Goal: Transaction & Acquisition: Download file/media

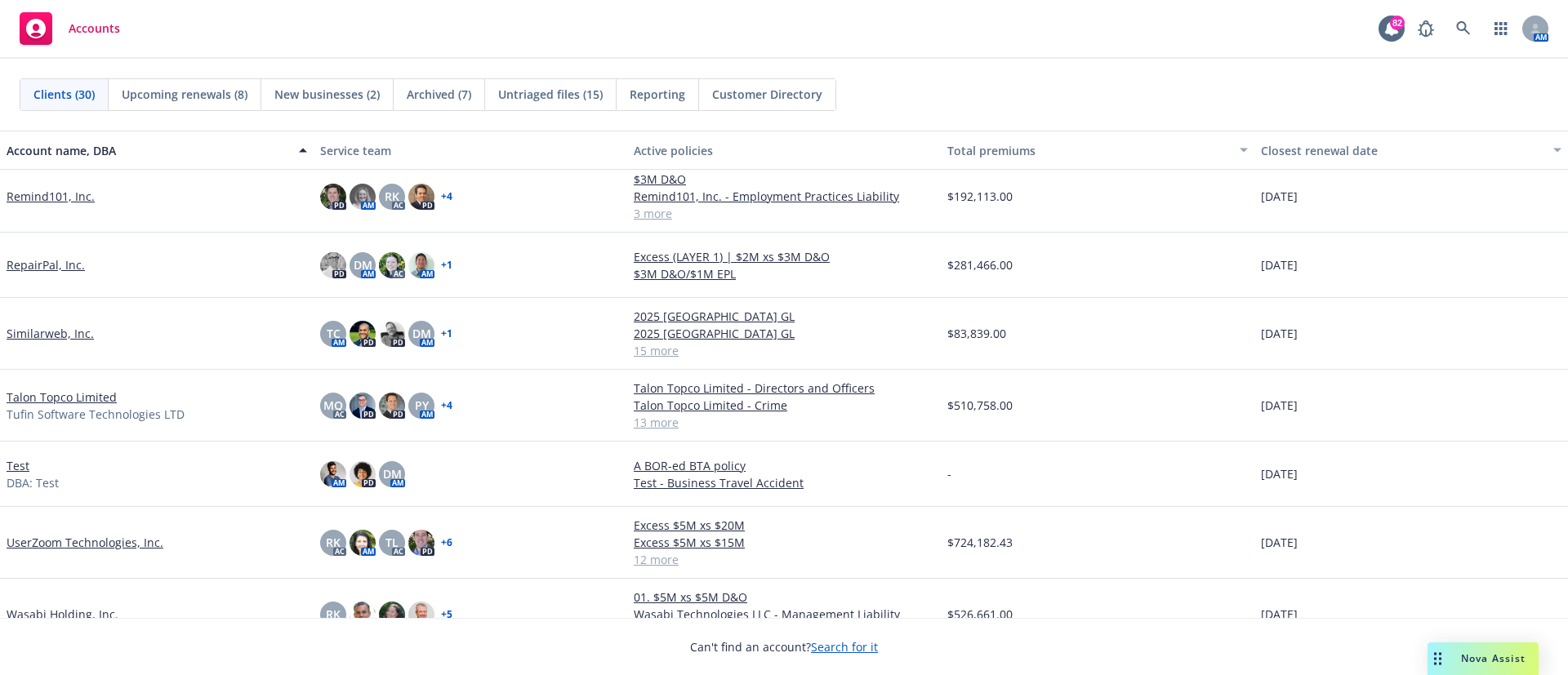
scroll to position [1543, 0]
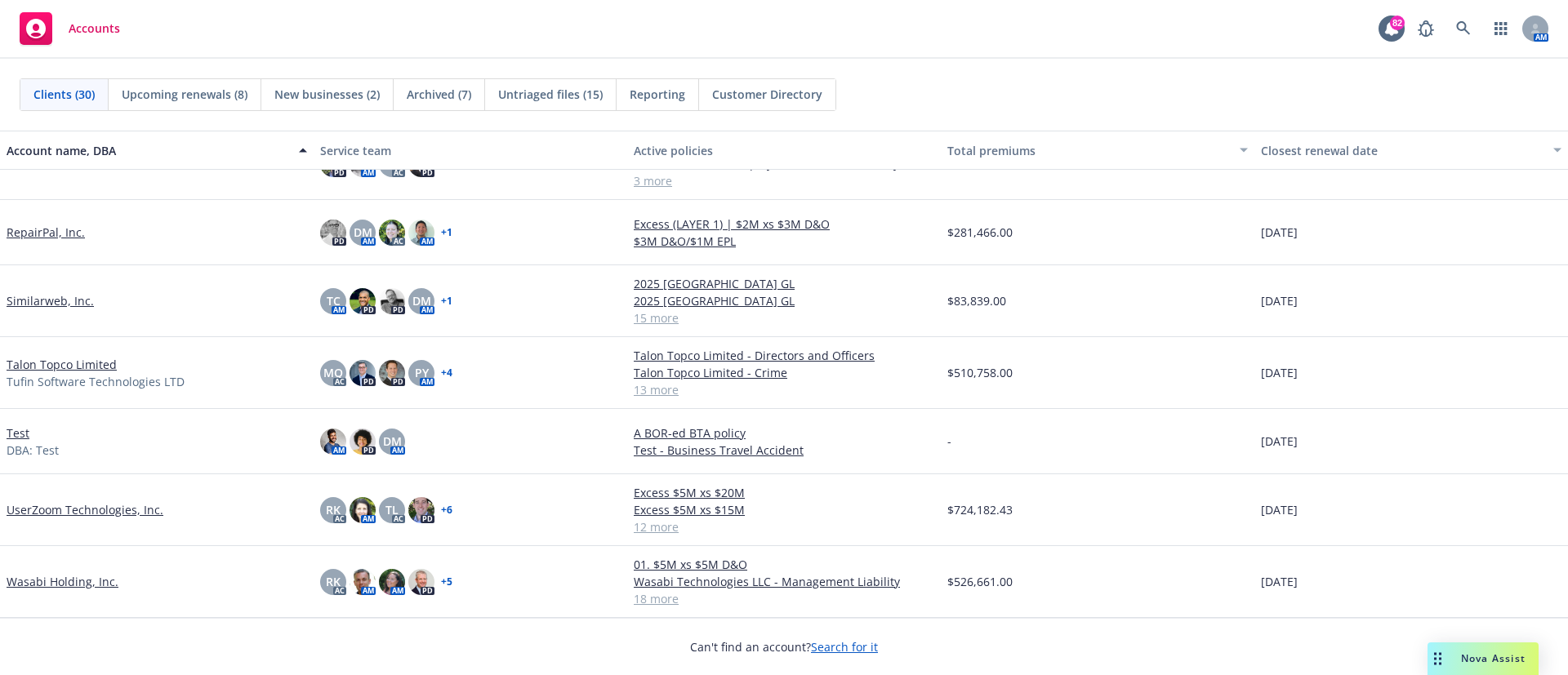
click at [83, 449] on link "UserZoom Technologies, Inc." at bounding box center [85, 510] width 157 height 17
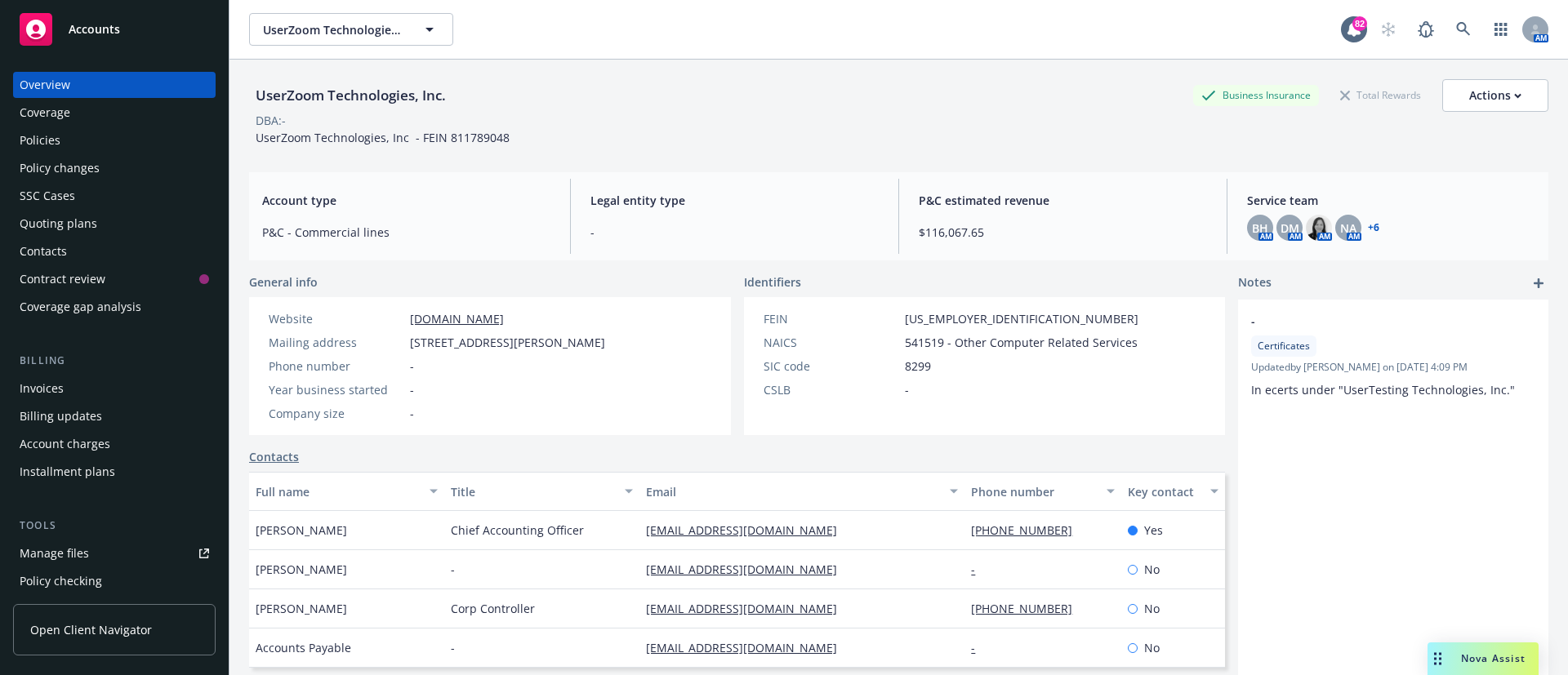
click at [51, 449] on div "Manage files" at bounding box center [54, 554] width 70 height 26
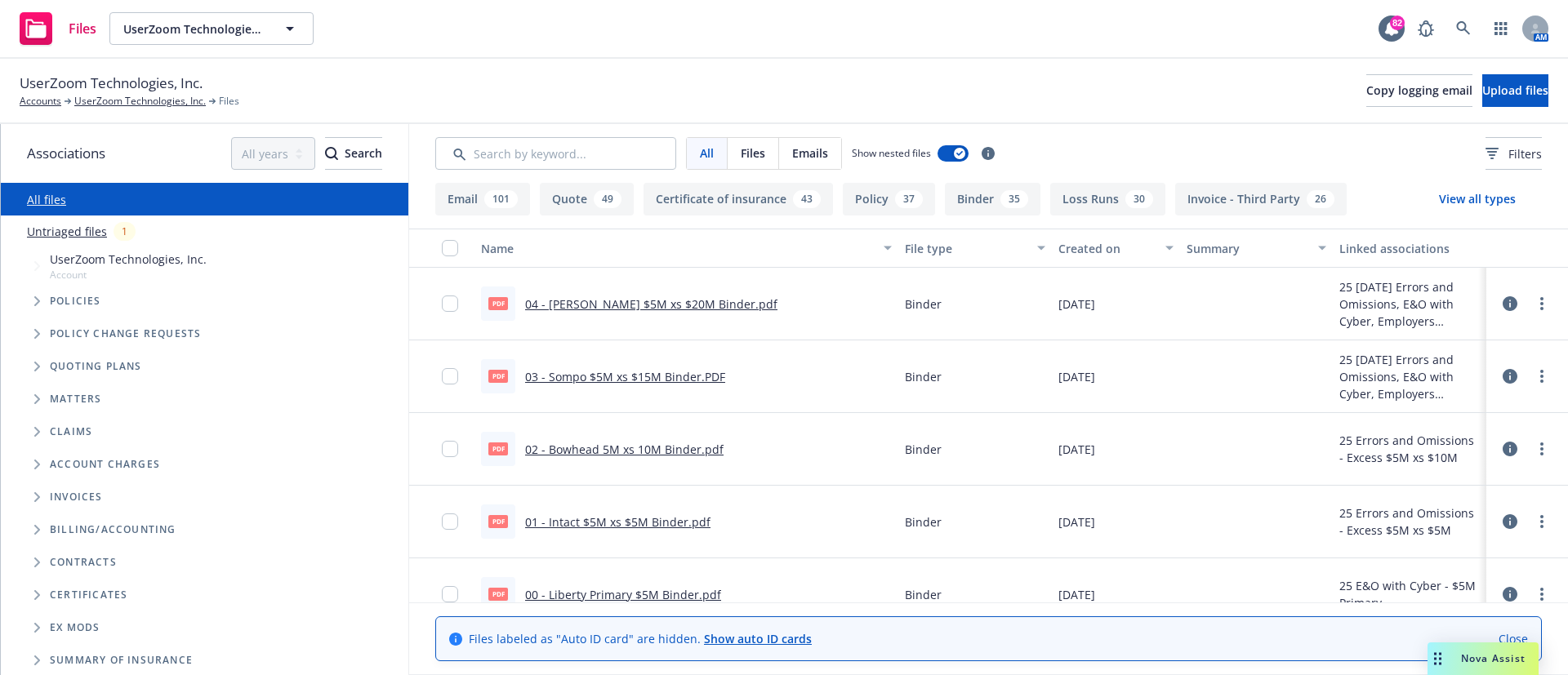
click at [40, 300] on icon "Tree Example" at bounding box center [38, 301] width 7 height 9
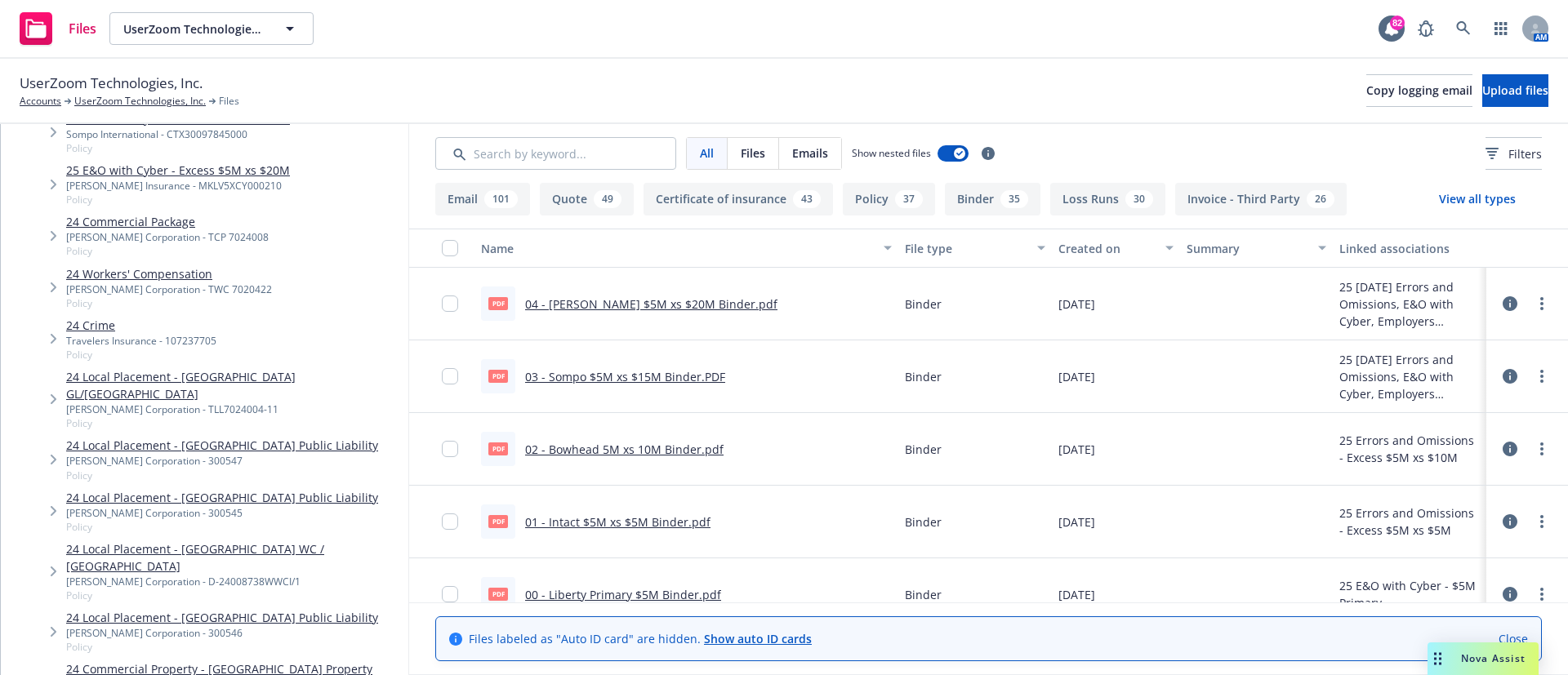
scroll to position [721, 0]
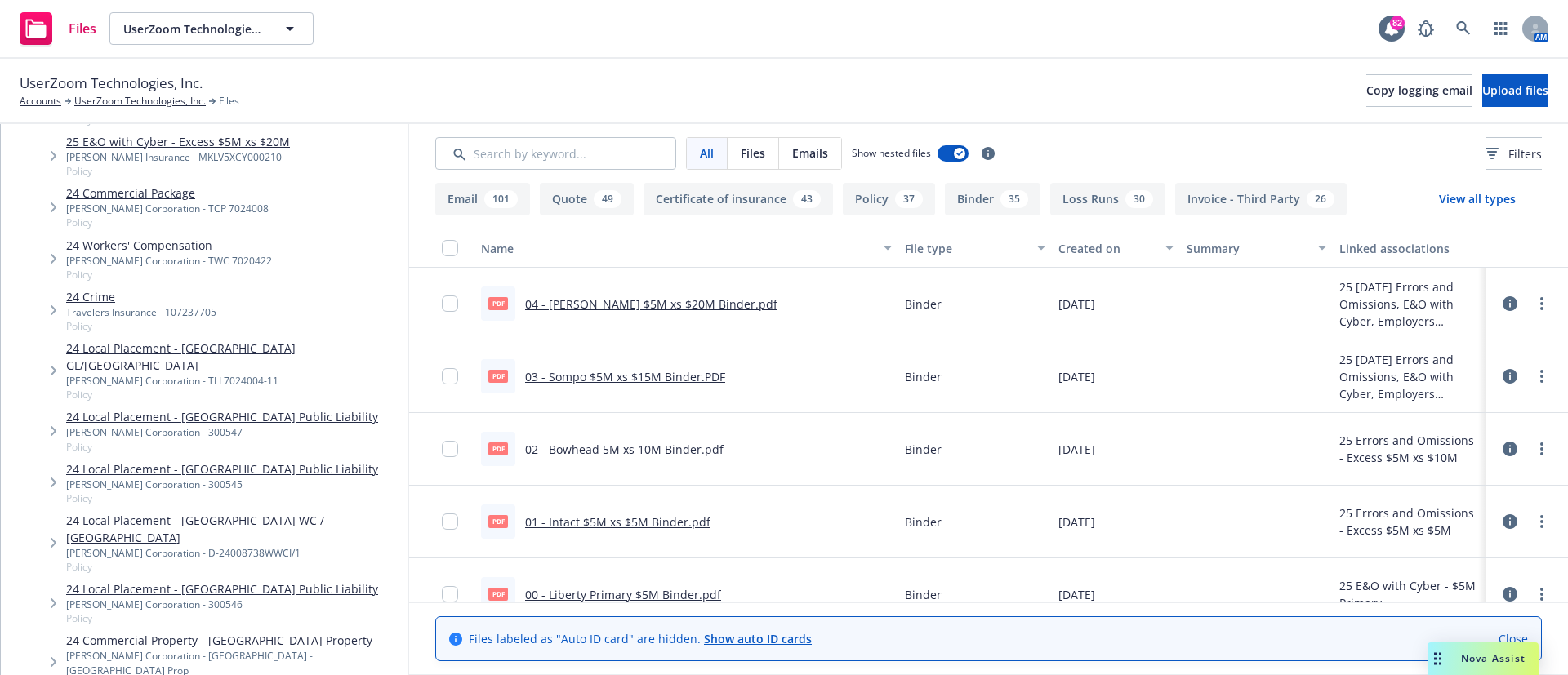
click at [109, 408] on link "24 Local Placement - France Public Liability" at bounding box center [222, 417] width 312 height 17
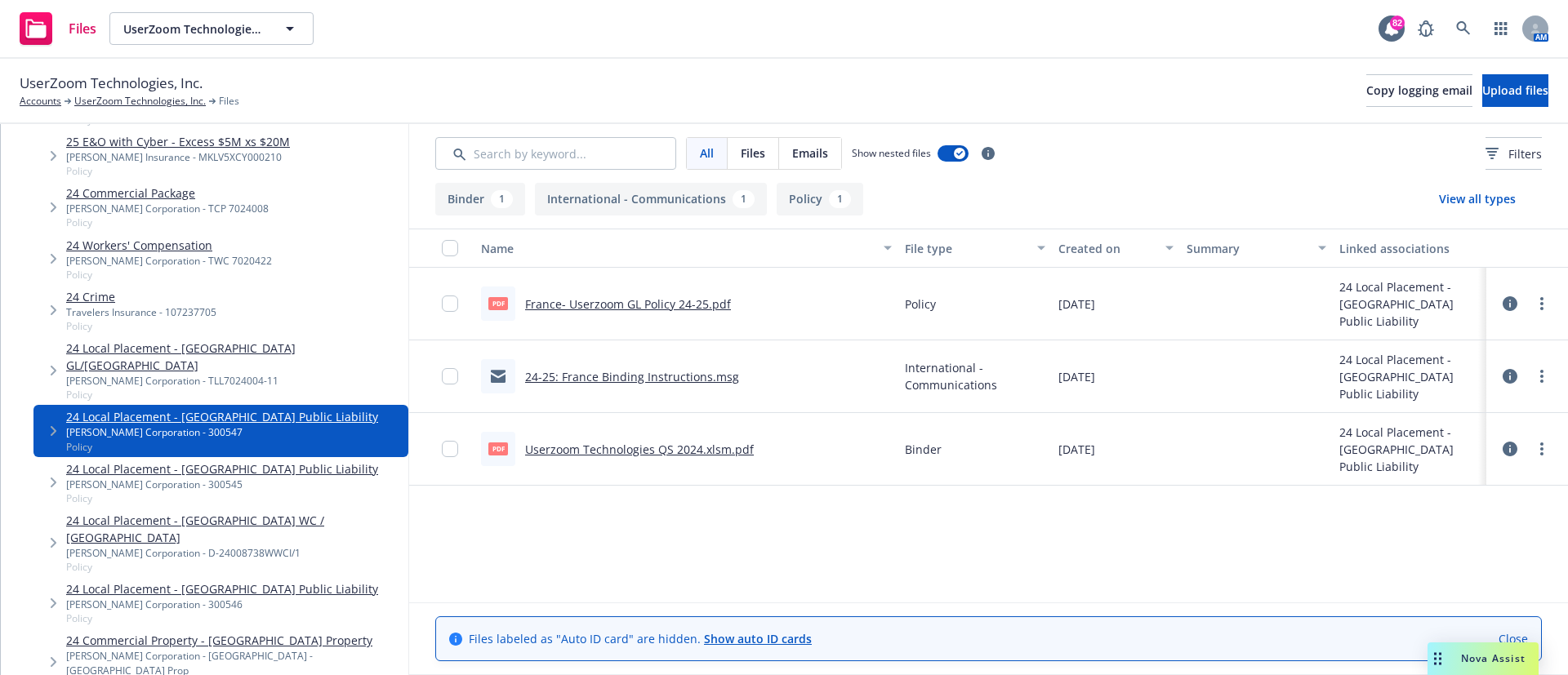
click at [617, 377] on link "24-25: France Binding Instructions.msg" at bounding box center [632, 377] width 214 height 15
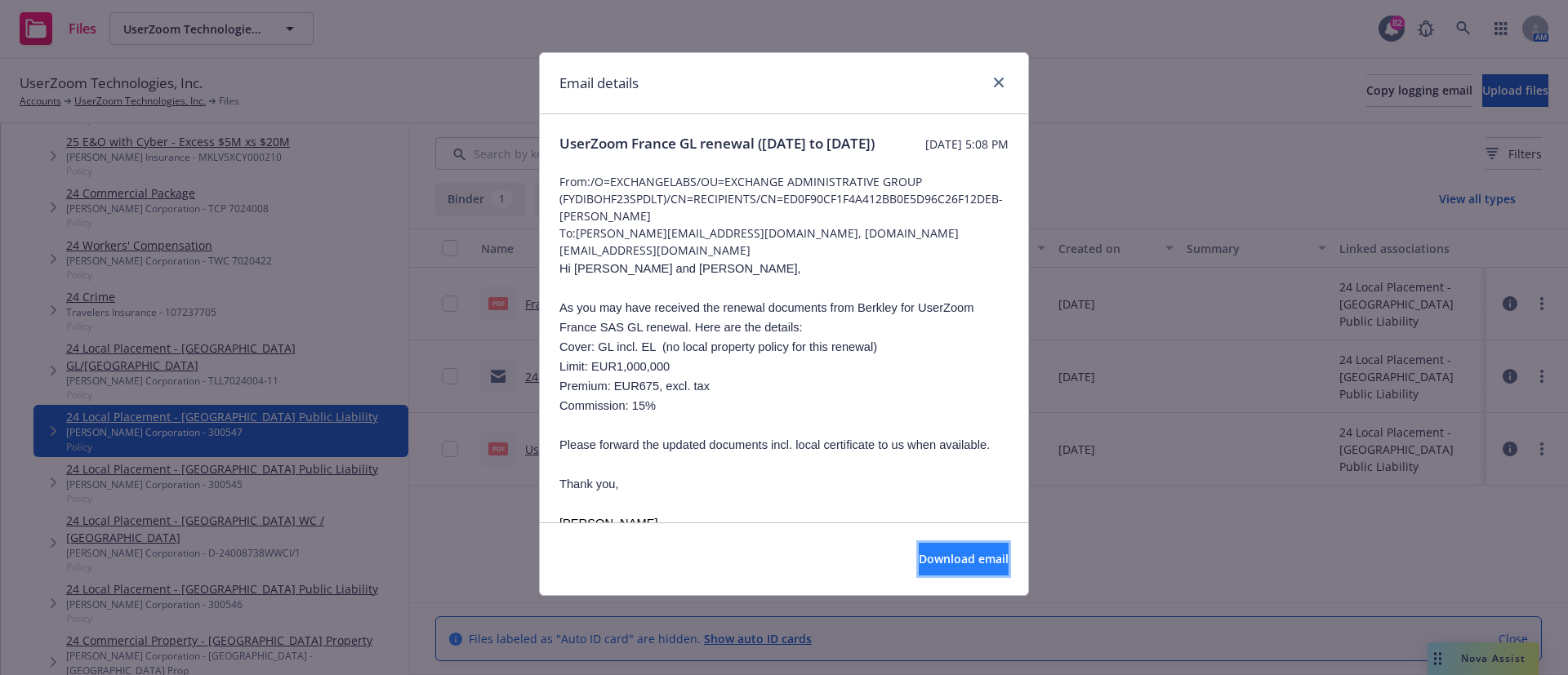
click at [925, 562] on span "Download email" at bounding box center [963, 559] width 89 height 15
click at [1002, 83] on icon "close" at bounding box center [998, 82] width 9 height 9
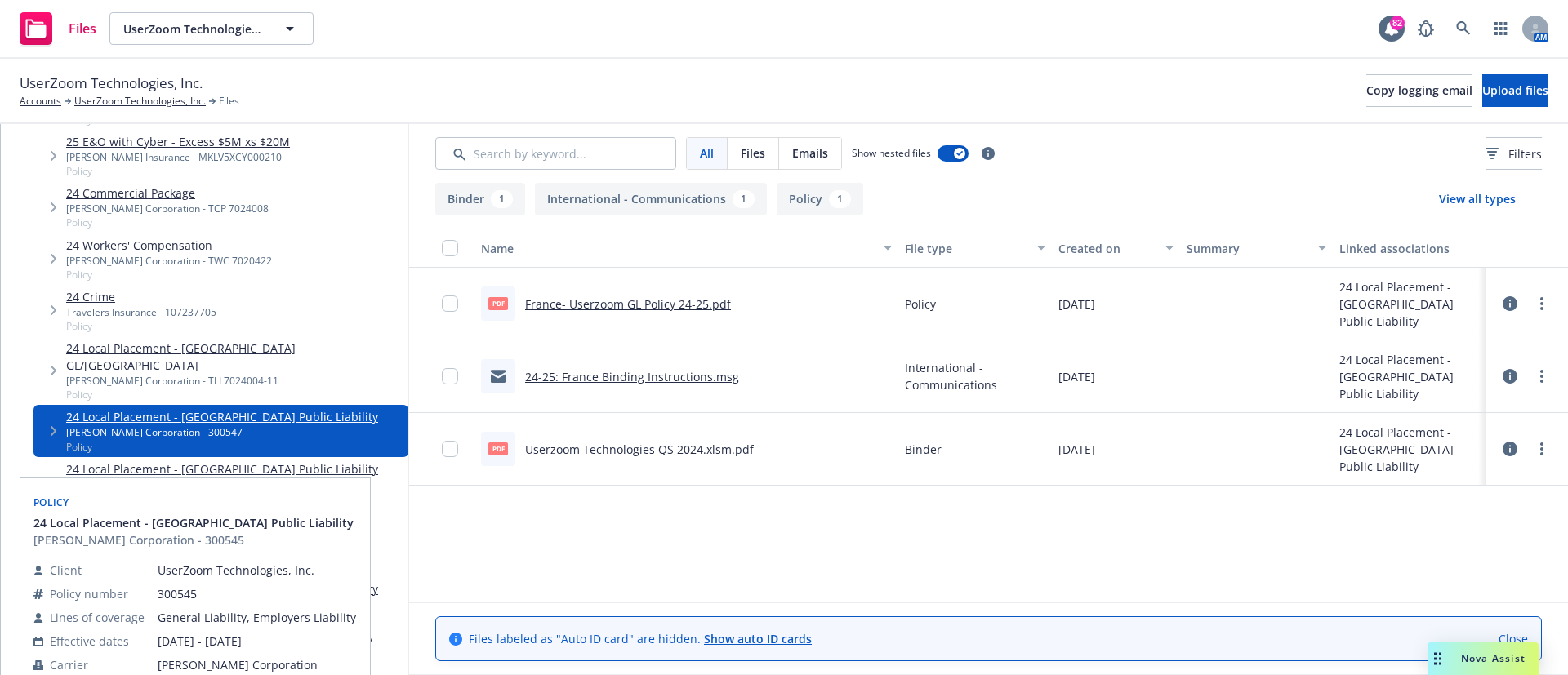
click at [227, 460] on link "24 Local Placement - Germany Public Liability" at bounding box center [222, 469] width 312 height 17
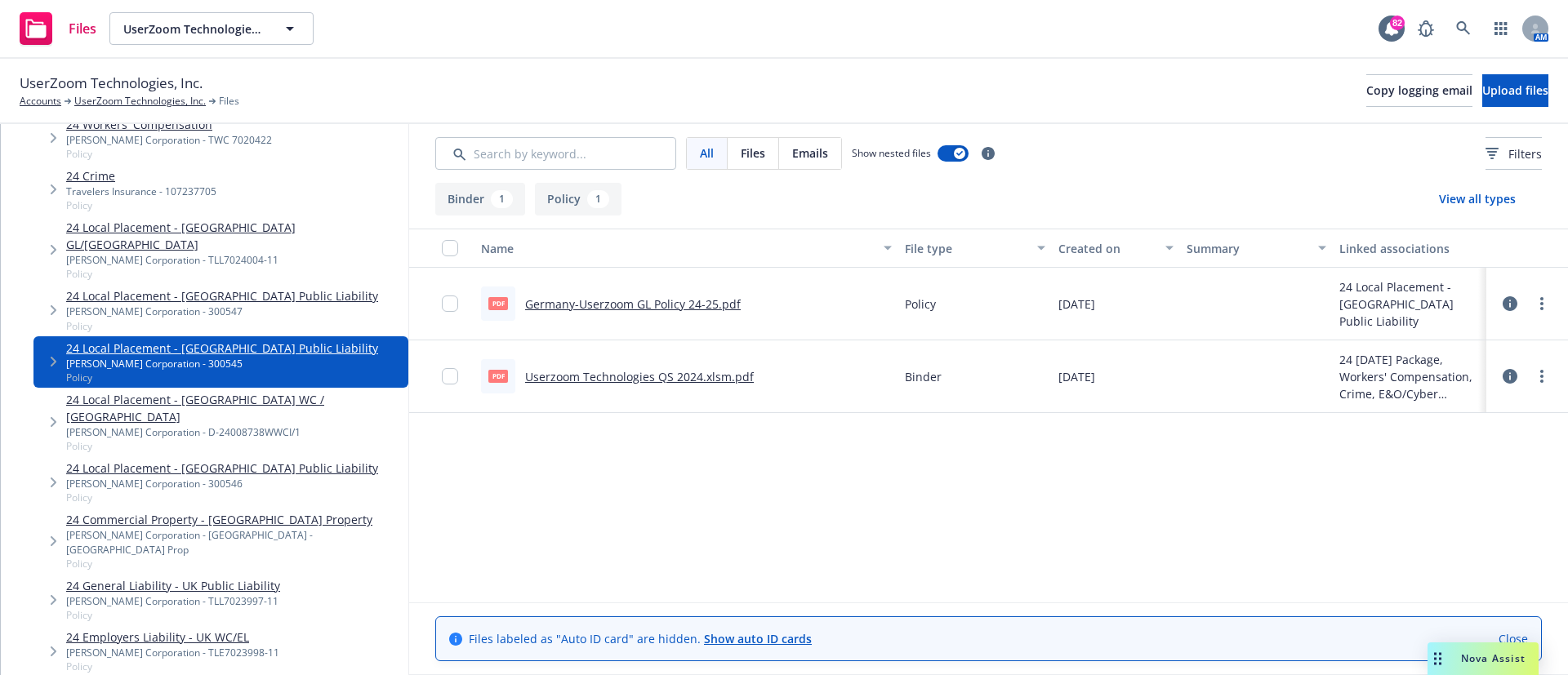
scroll to position [851, 0]
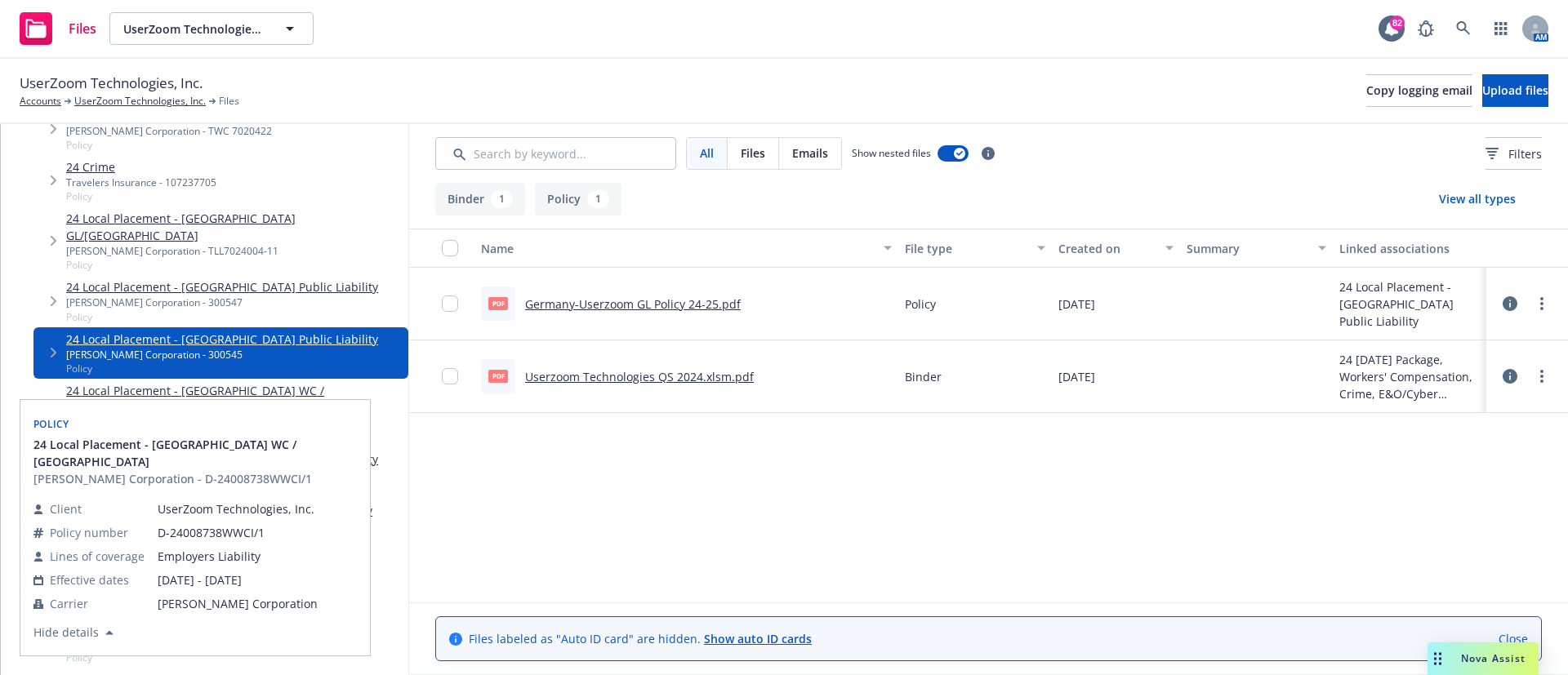
click at [213, 382] on link "24 Local Placement - Singapore WC / EL" at bounding box center [234, 399] width 335 height 34
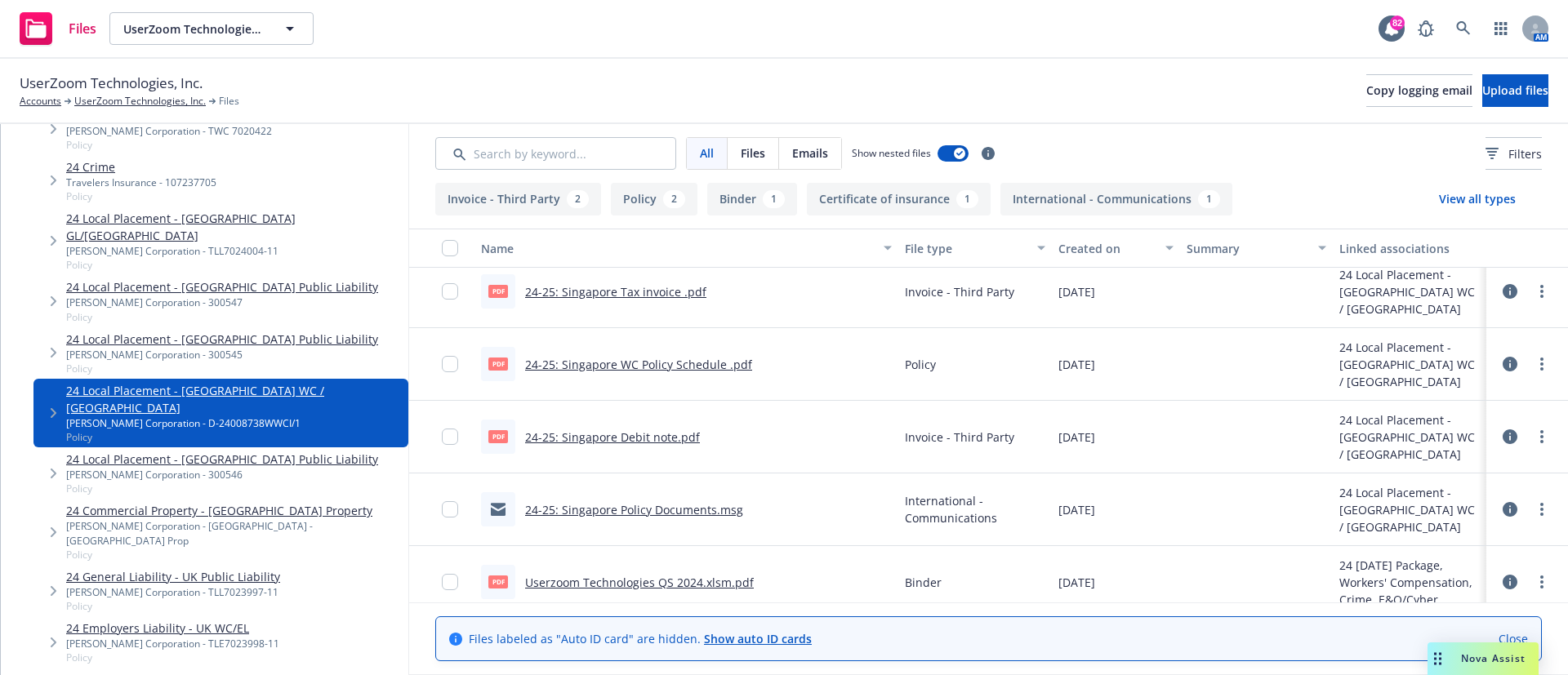
scroll to position [173, 0]
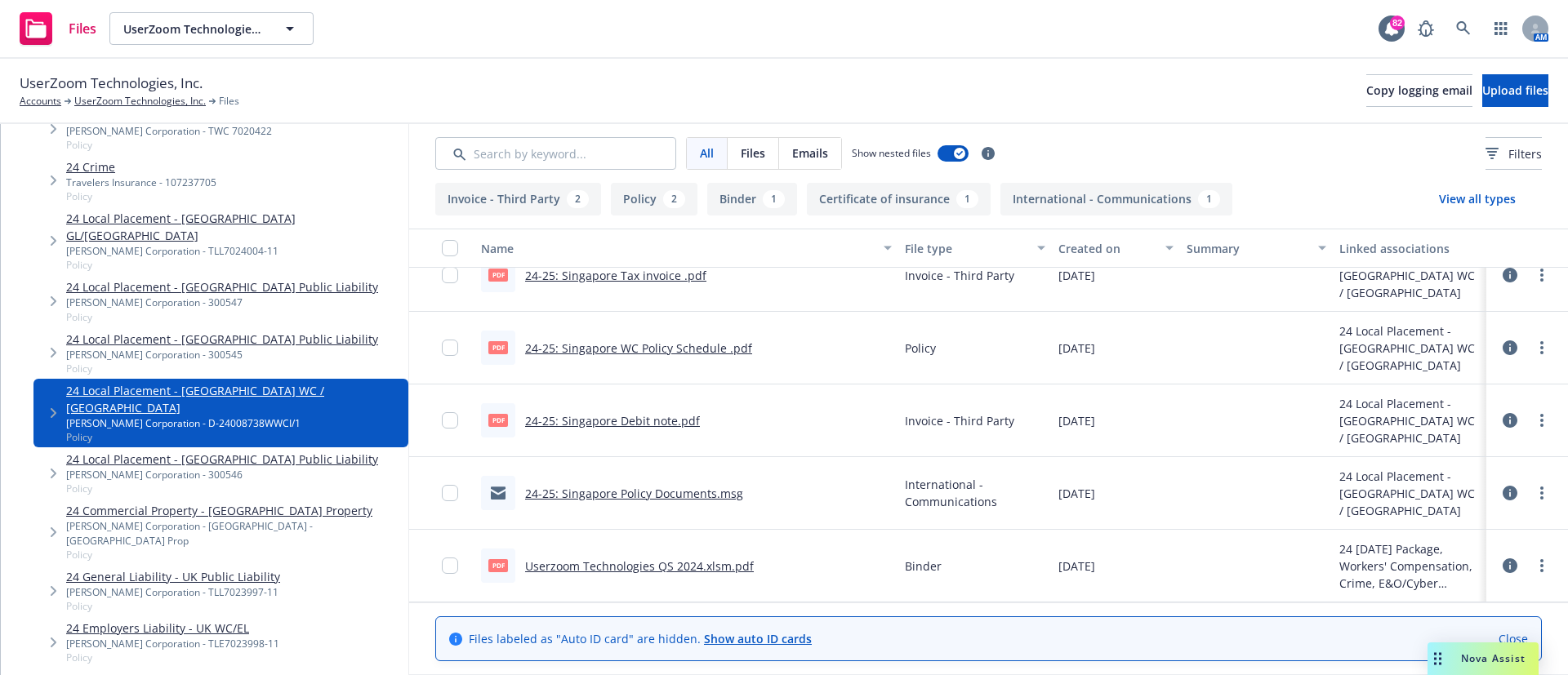
click at [701, 496] on link "24-25: Singapore Policy Documents.msg" at bounding box center [635, 494] width 218 height 15
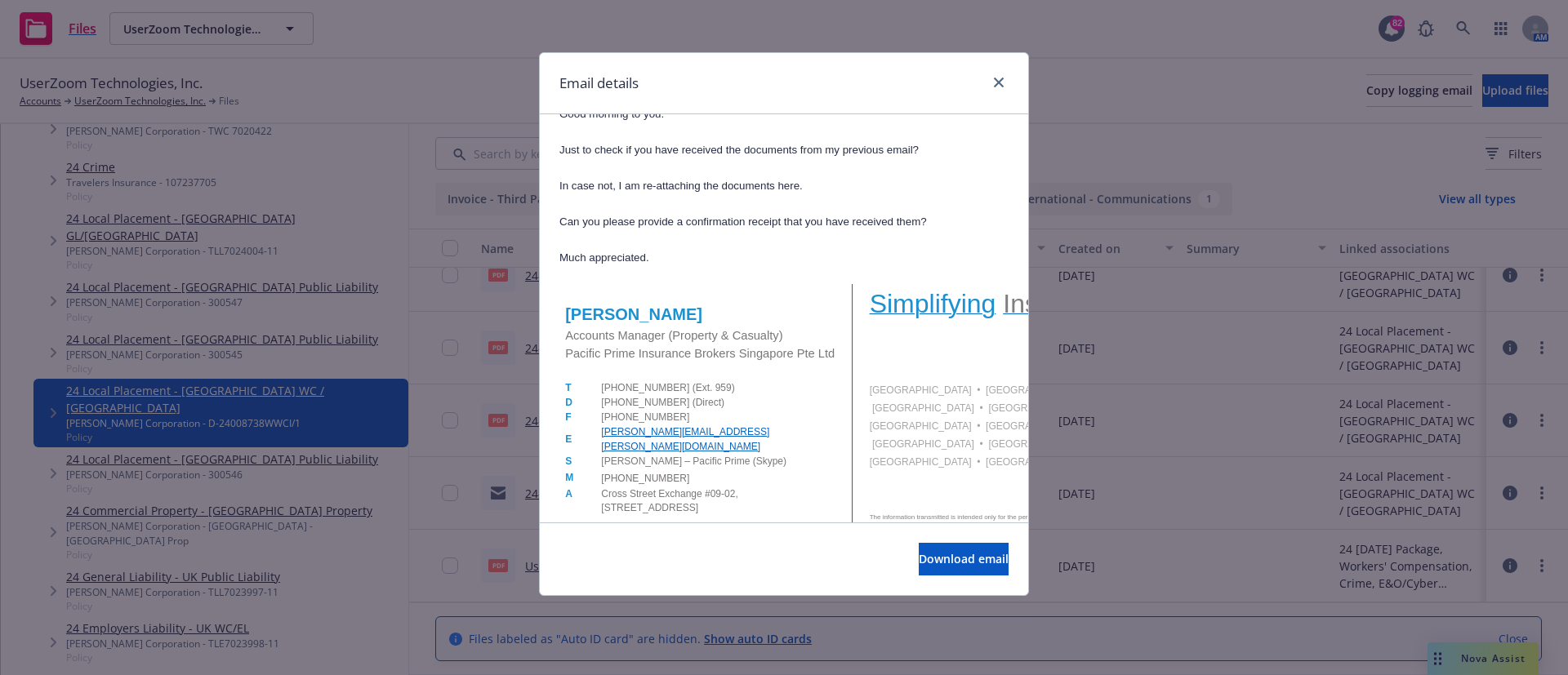
scroll to position [0, 0]
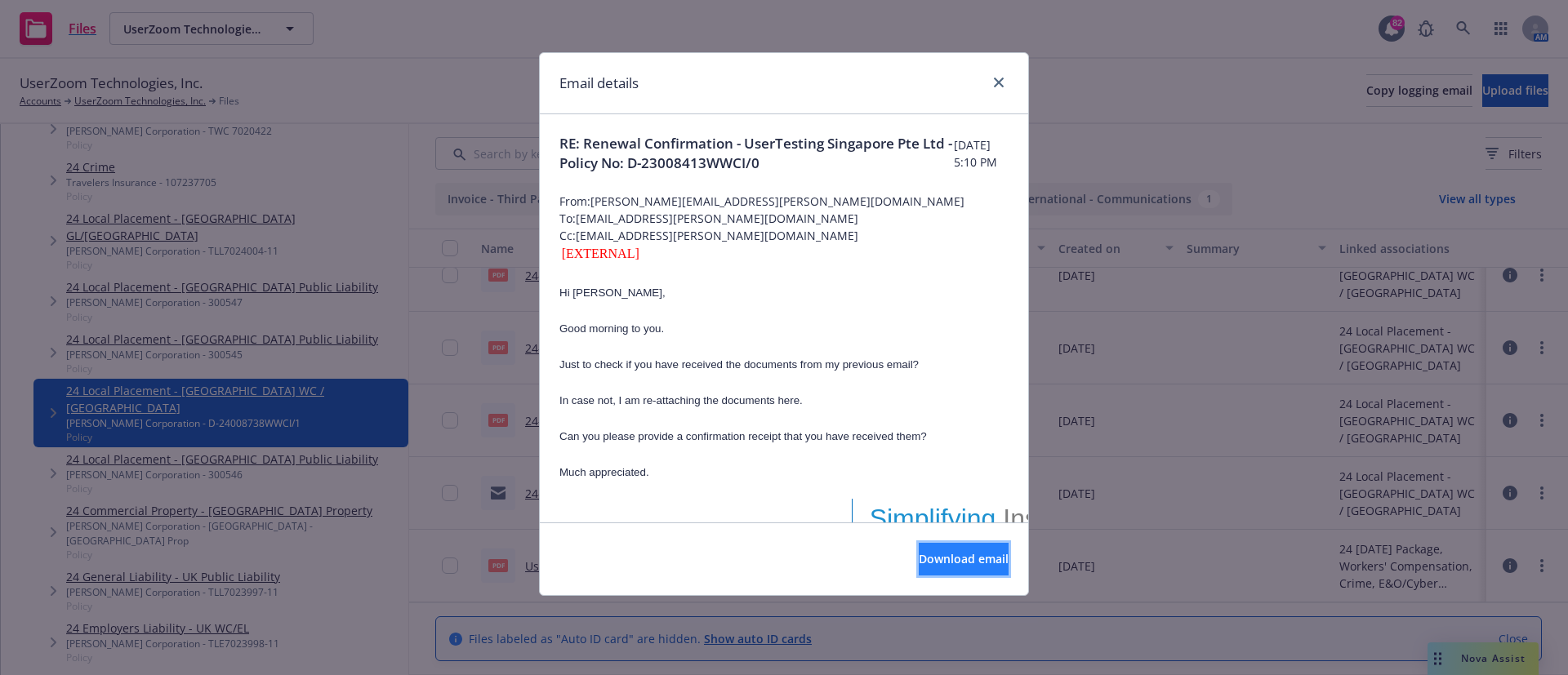
click at [933, 560] on span "Download email" at bounding box center [963, 559] width 89 height 15
click at [999, 82] on icon "close" at bounding box center [998, 82] width 9 height 9
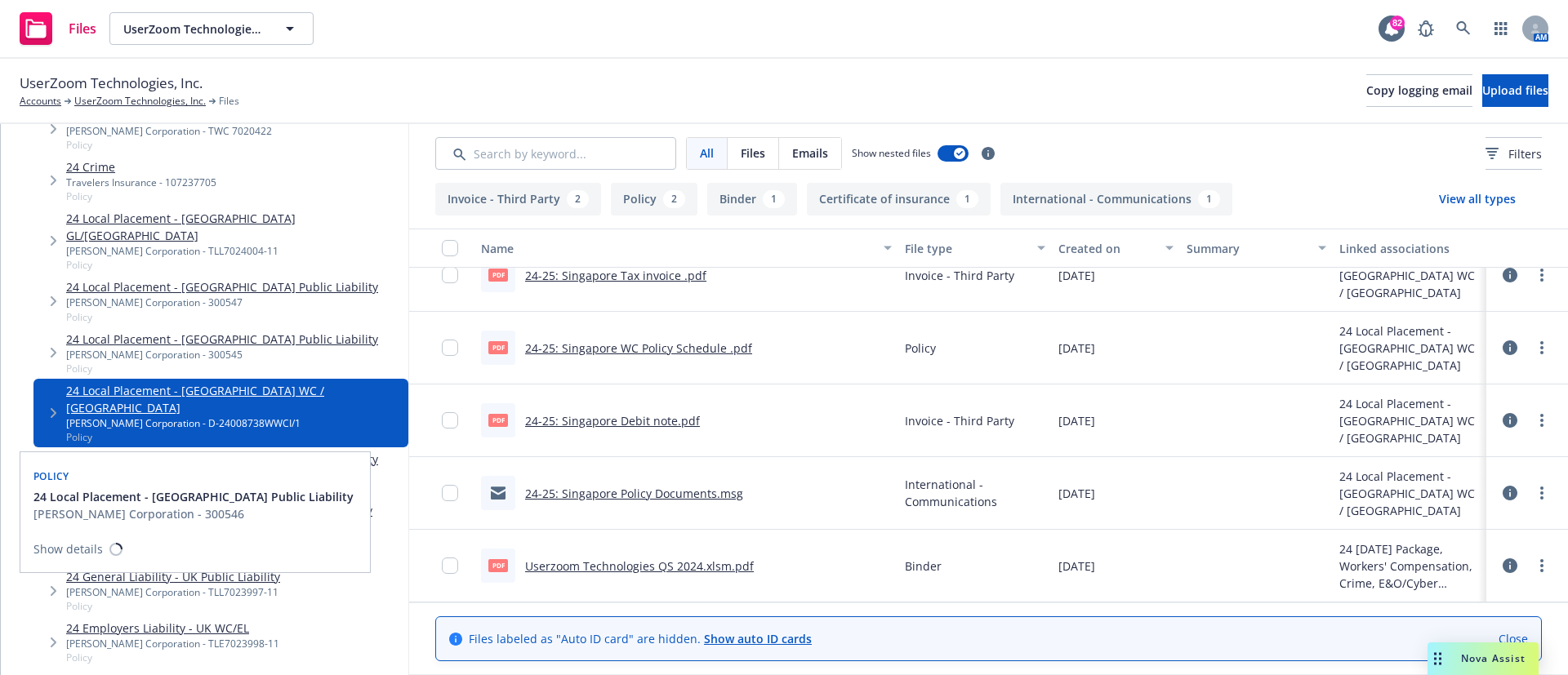
click at [218, 451] on link "24 Local Placement - Spain Public Liability" at bounding box center [222, 459] width 312 height 17
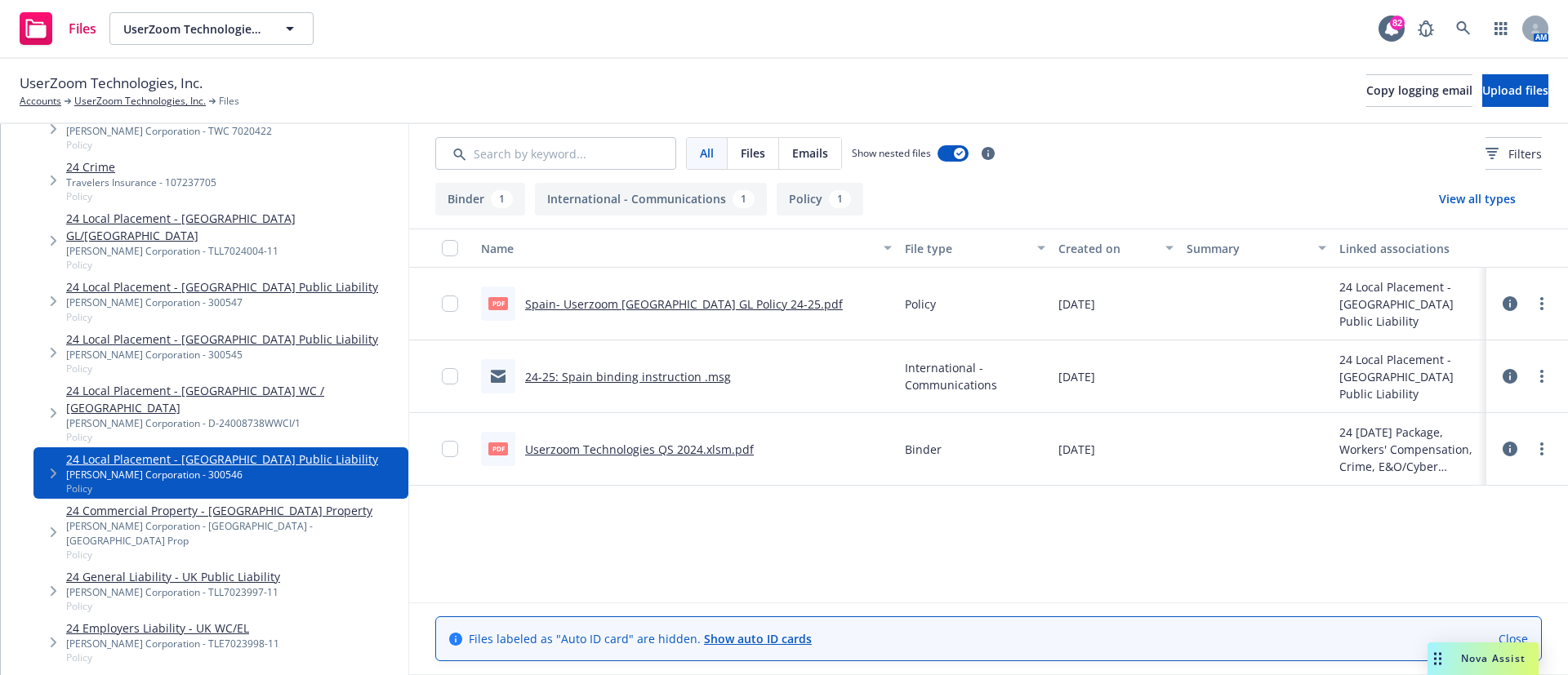
click at [608, 381] on link "24-25: Spain binding instruction .msg" at bounding box center [628, 377] width 206 height 15
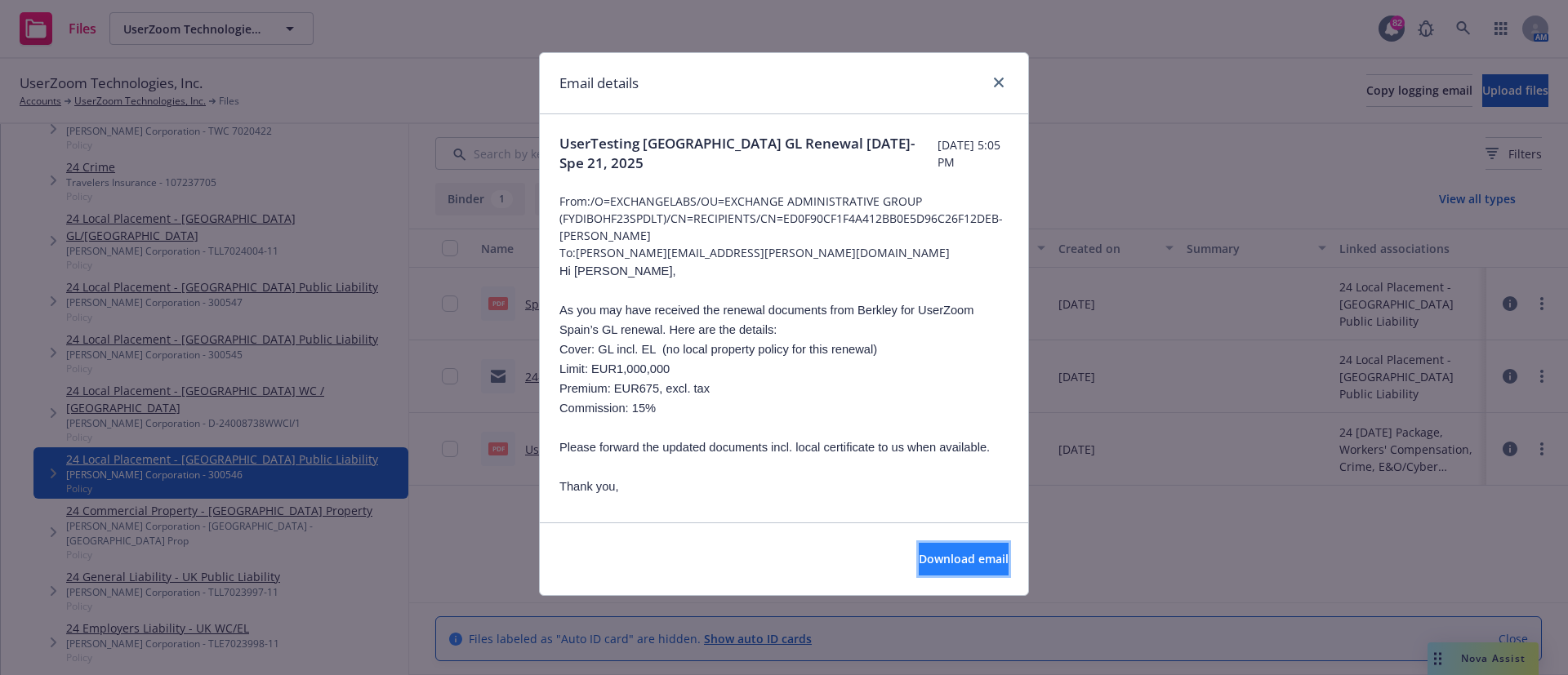
click at [951, 557] on span "Download email" at bounding box center [963, 559] width 89 height 15
click at [993, 80] on link "close" at bounding box center [999, 83] width 20 height 20
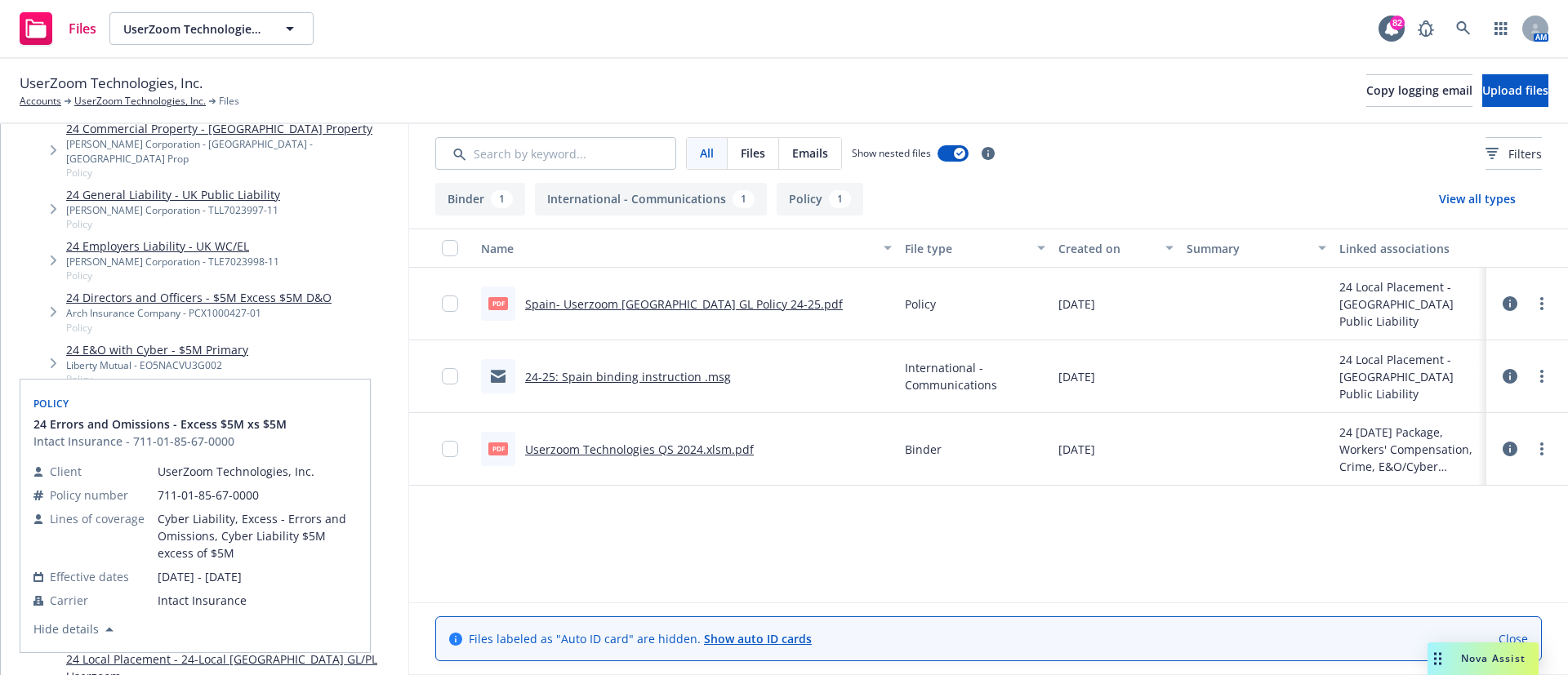
scroll to position [1256, 0]
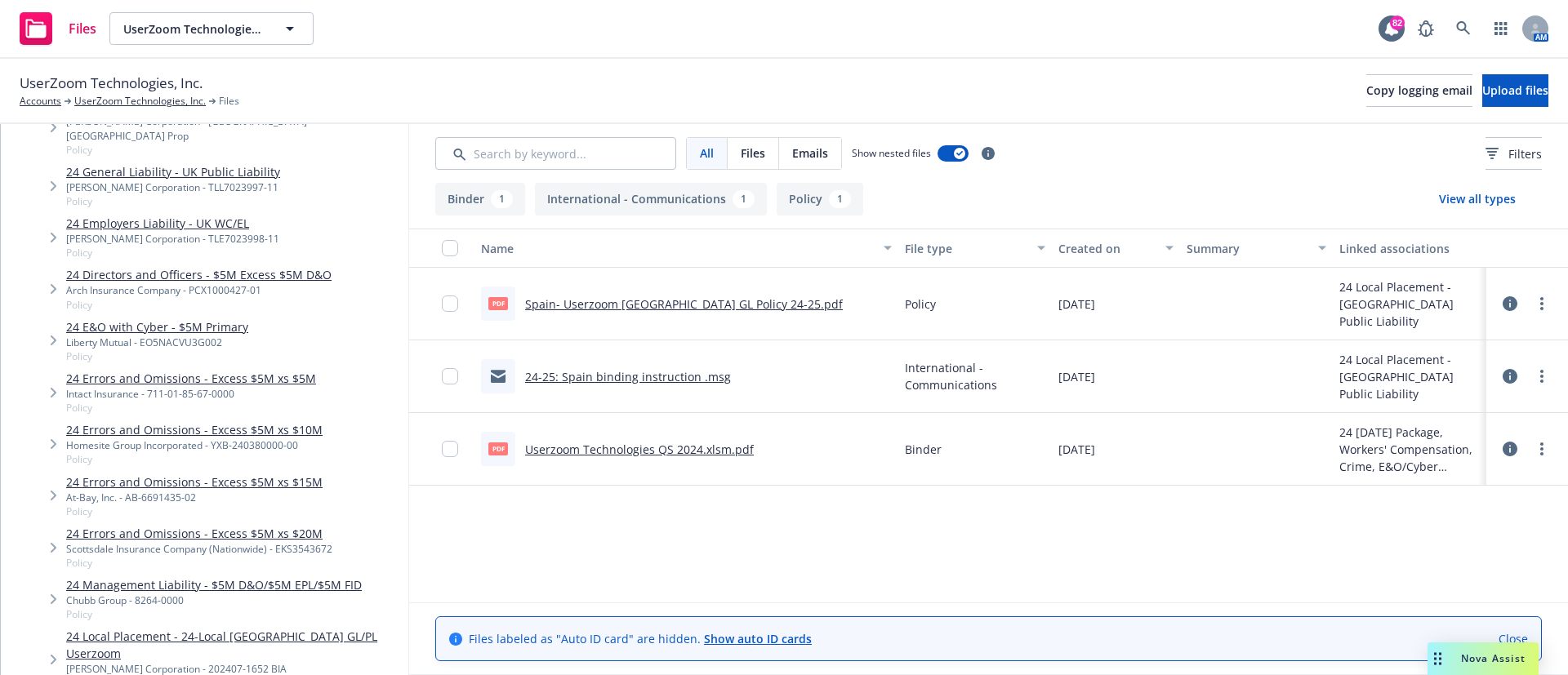
click at [331, 628] on link "24 Local Placement - 24-Local Australia GL/PL Userzoom" at bounding box center [234, 645] width 335 height 34
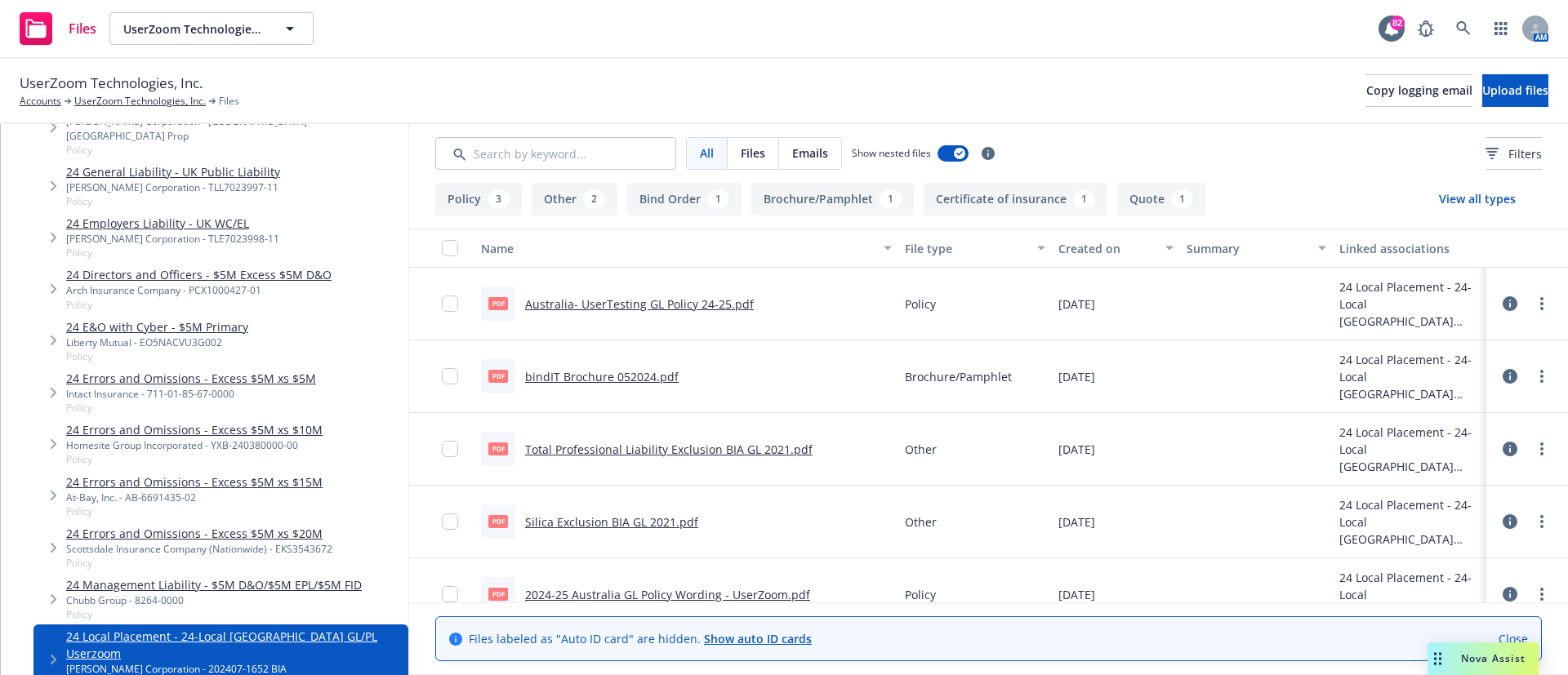
scroll to position [316, 0]
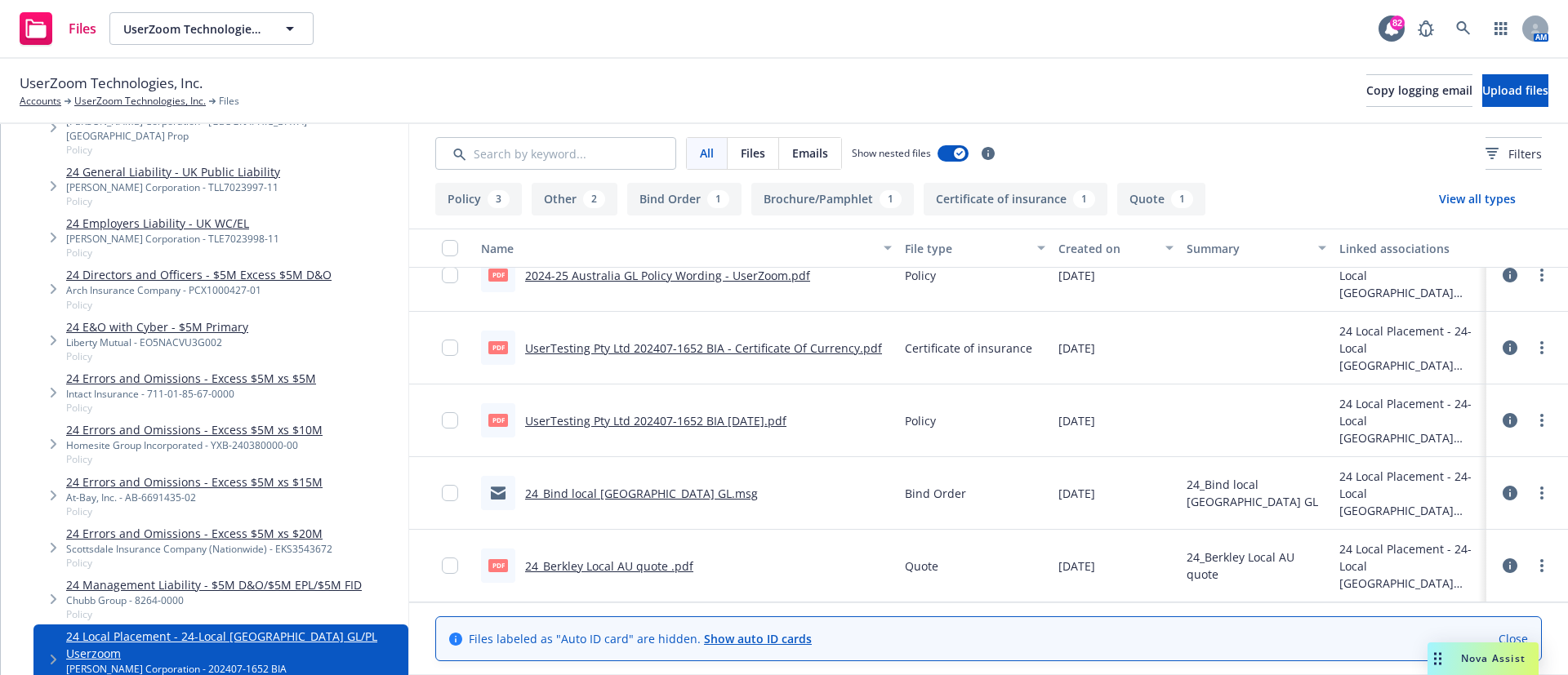
click at [673, 493] on link "24_Bind local Australia GL.msg" at bounding box center [642, 494] width 233 height 15
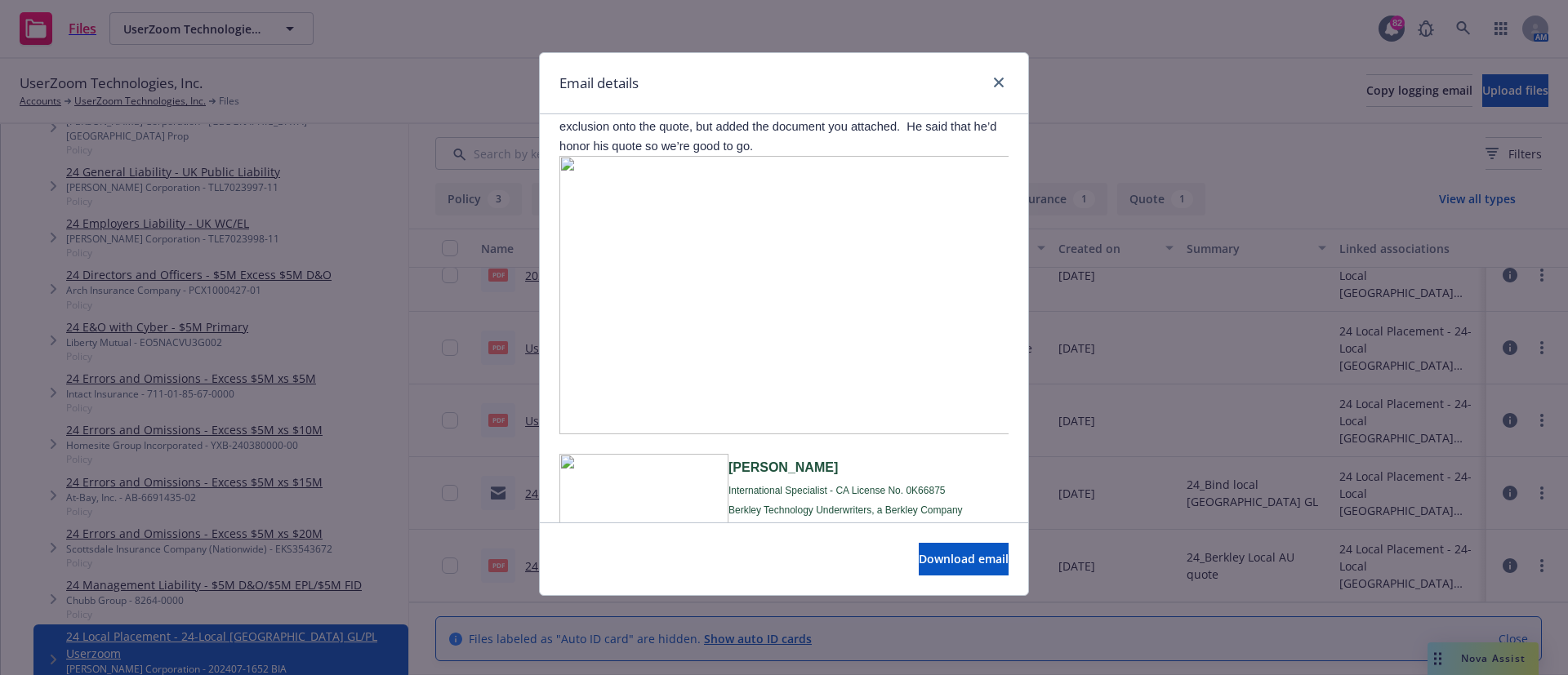
scroll to position [1516, 0]
click at [990, 77] on link "close" at bounding box center [999, 83] width 20 height 20
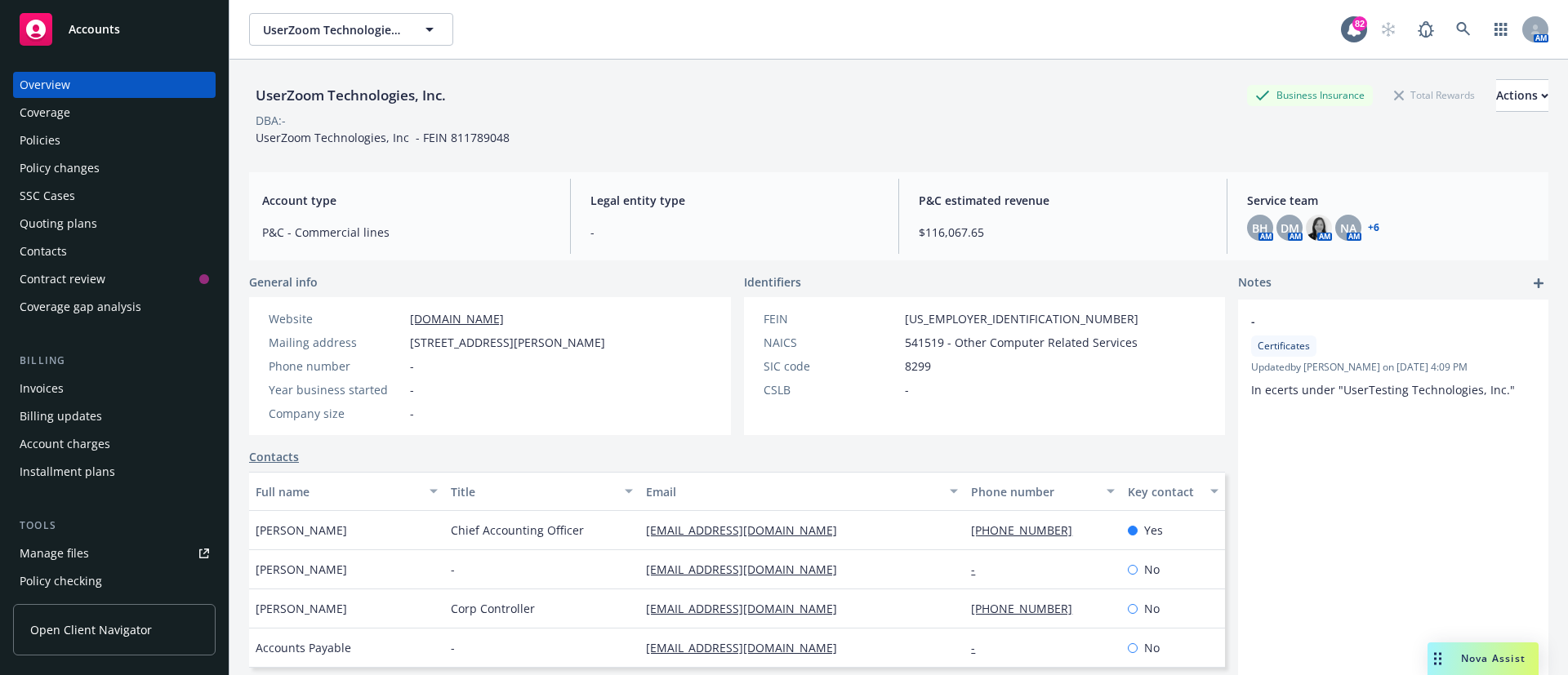
click at [74, 136] on div "Policies" at bounding box center [114, 140] width 189 height 26
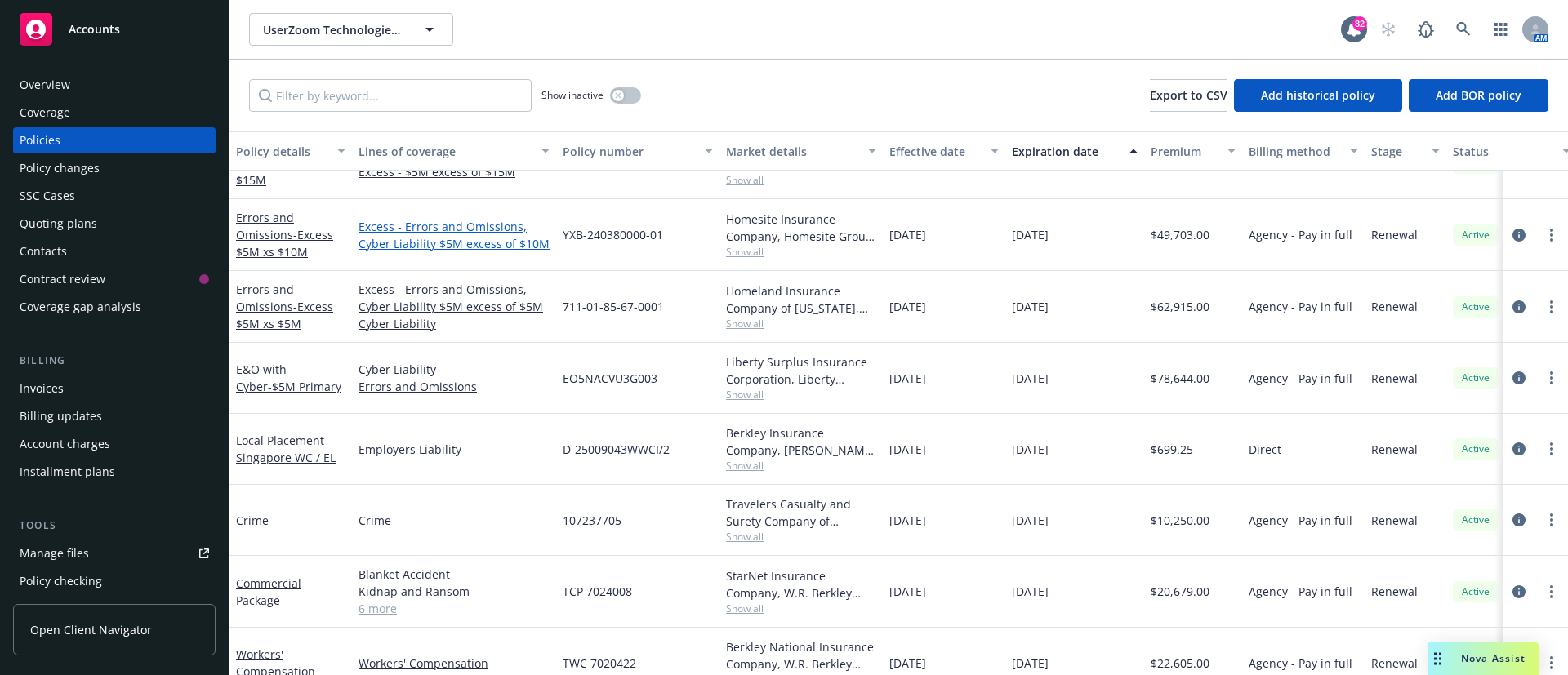
scroll to position [117, 0]
click at [277, 437] on link "Local Placement - Singapore WC / EL" at bounding box center [286, 447] width 100 height 33
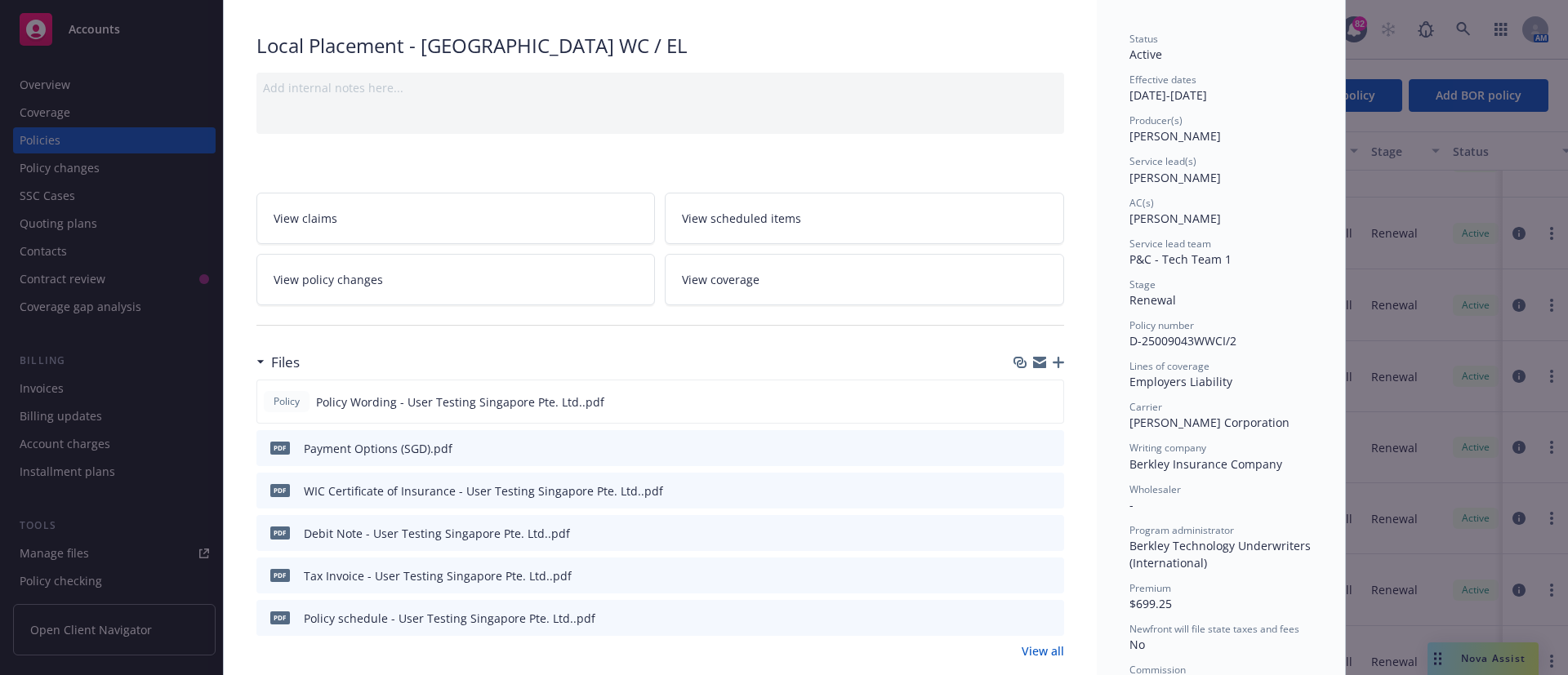
scroll to position [101, 0]
click at [1053, 365] on icon "button" at bounding box center [1058, 364] width 11 height 11
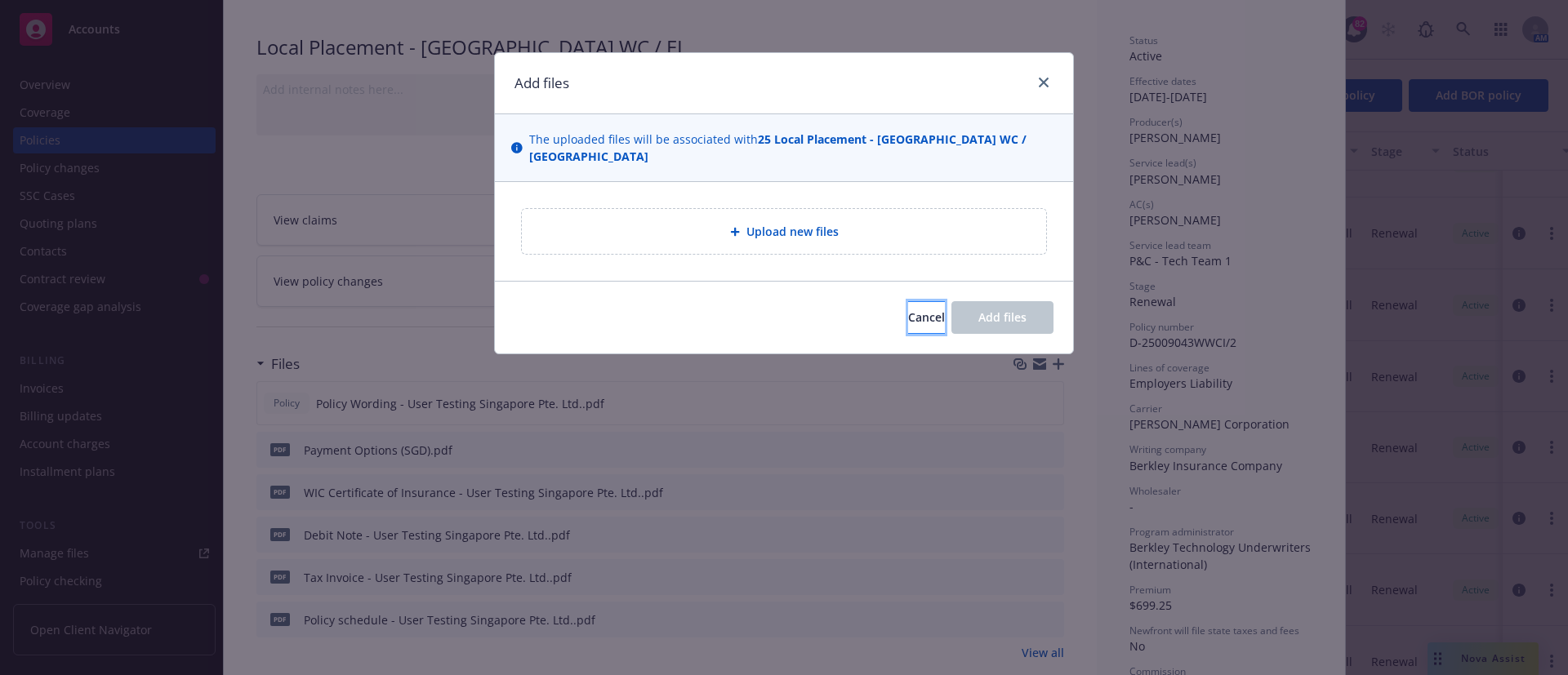
click at [909, 310] on span "Cancel" at bounding box center [926, 317] width 37 height 15
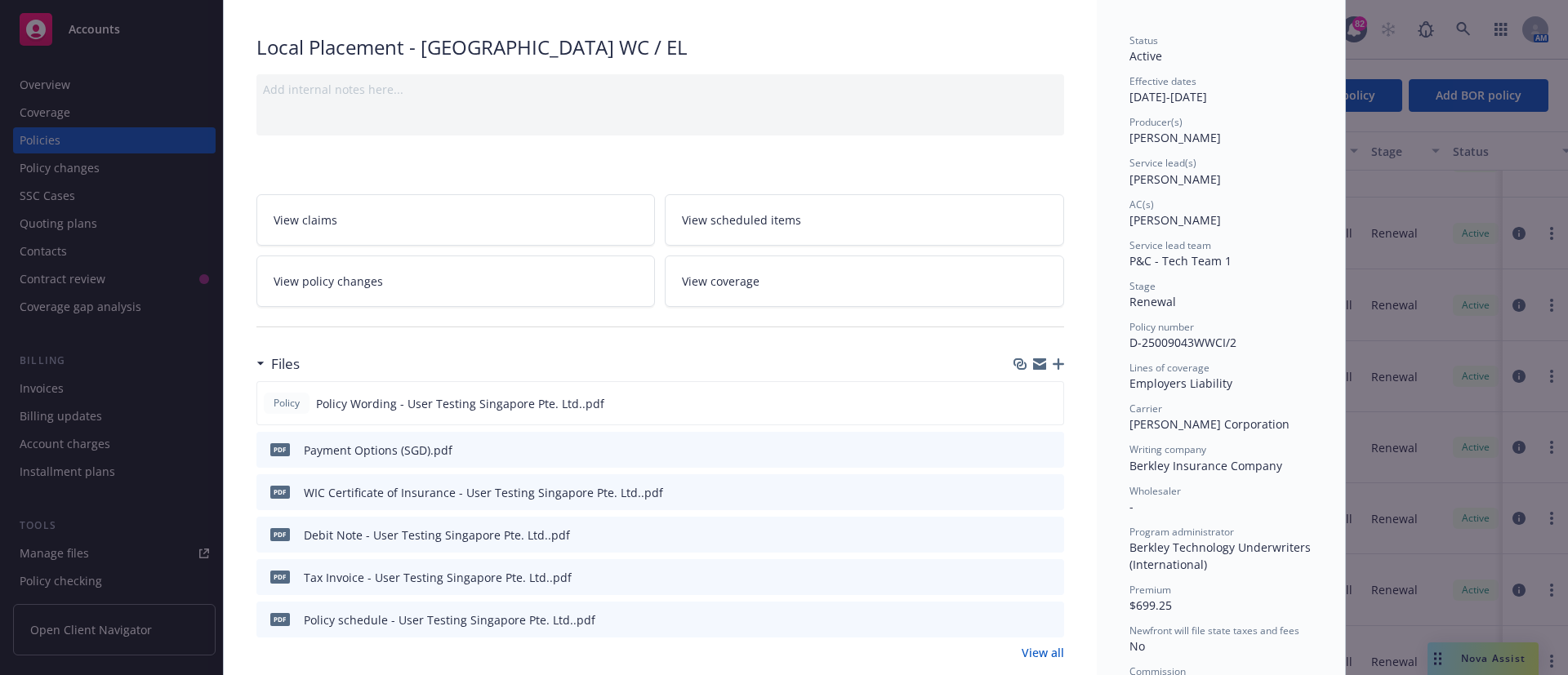
scroll to position [0, 0]
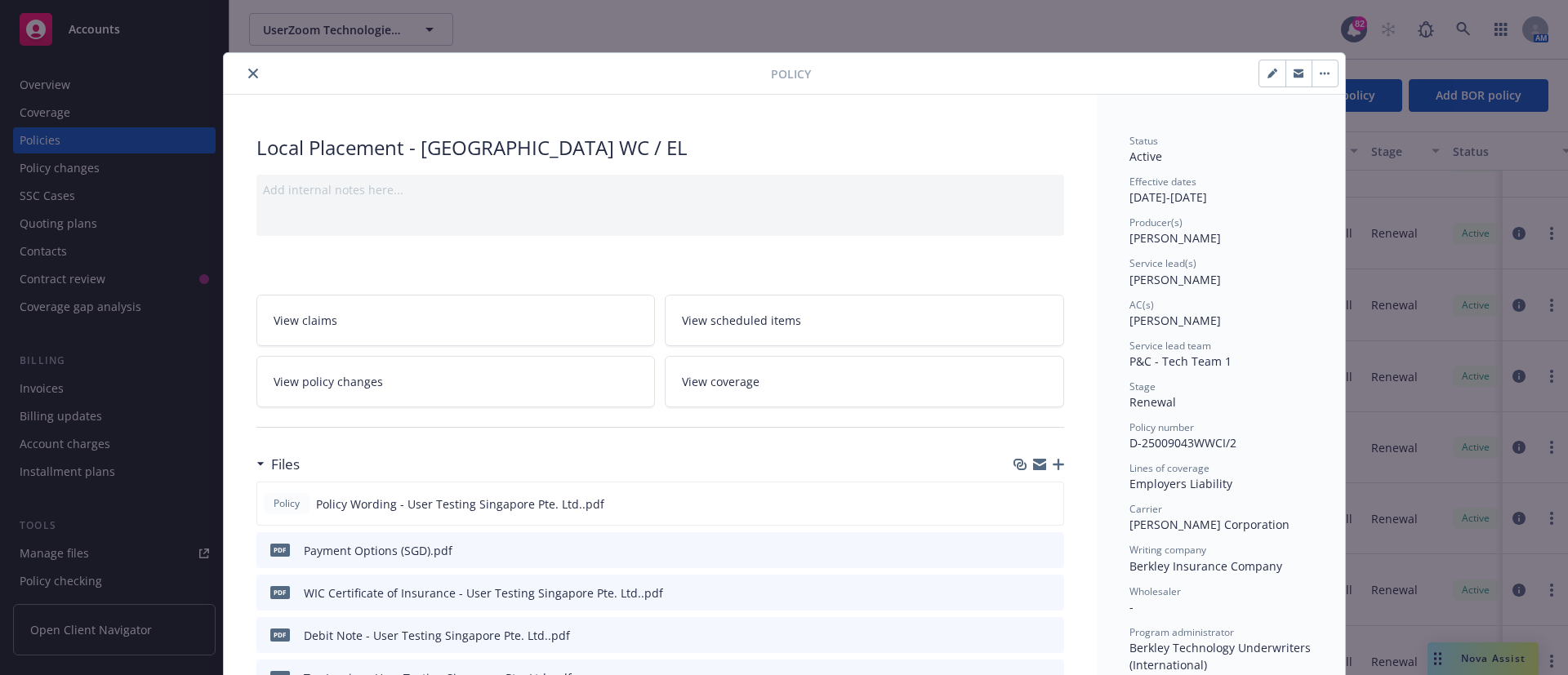
click at [249, 73] on icon "close" at bounding box center [253, 73] width 9 height 9
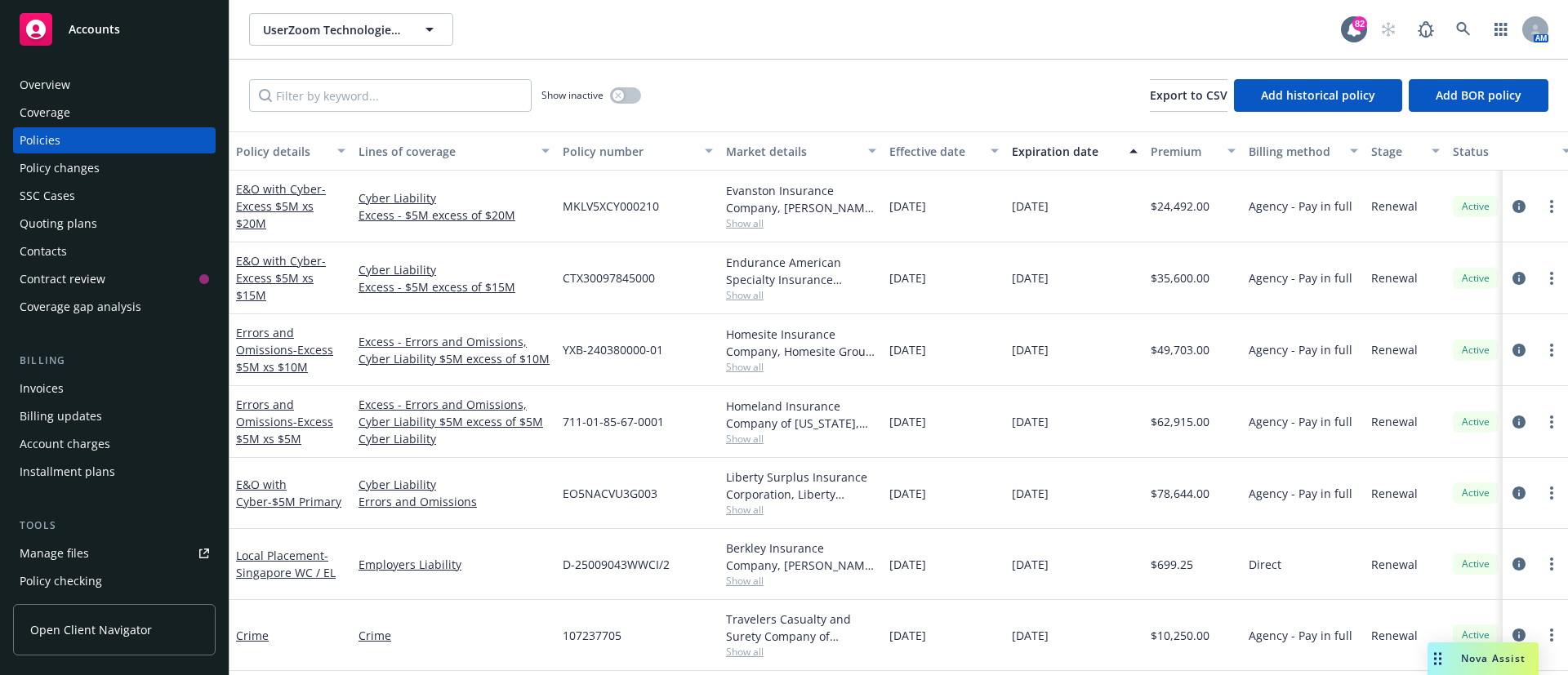
click at [34, 557] on div "Manage files" at bounding box center [54, 554] width 70 height 26
click at [330, 34] on span "UserZoom Technologies, Inc." at bounding box center [334, 30] width 141 height 17
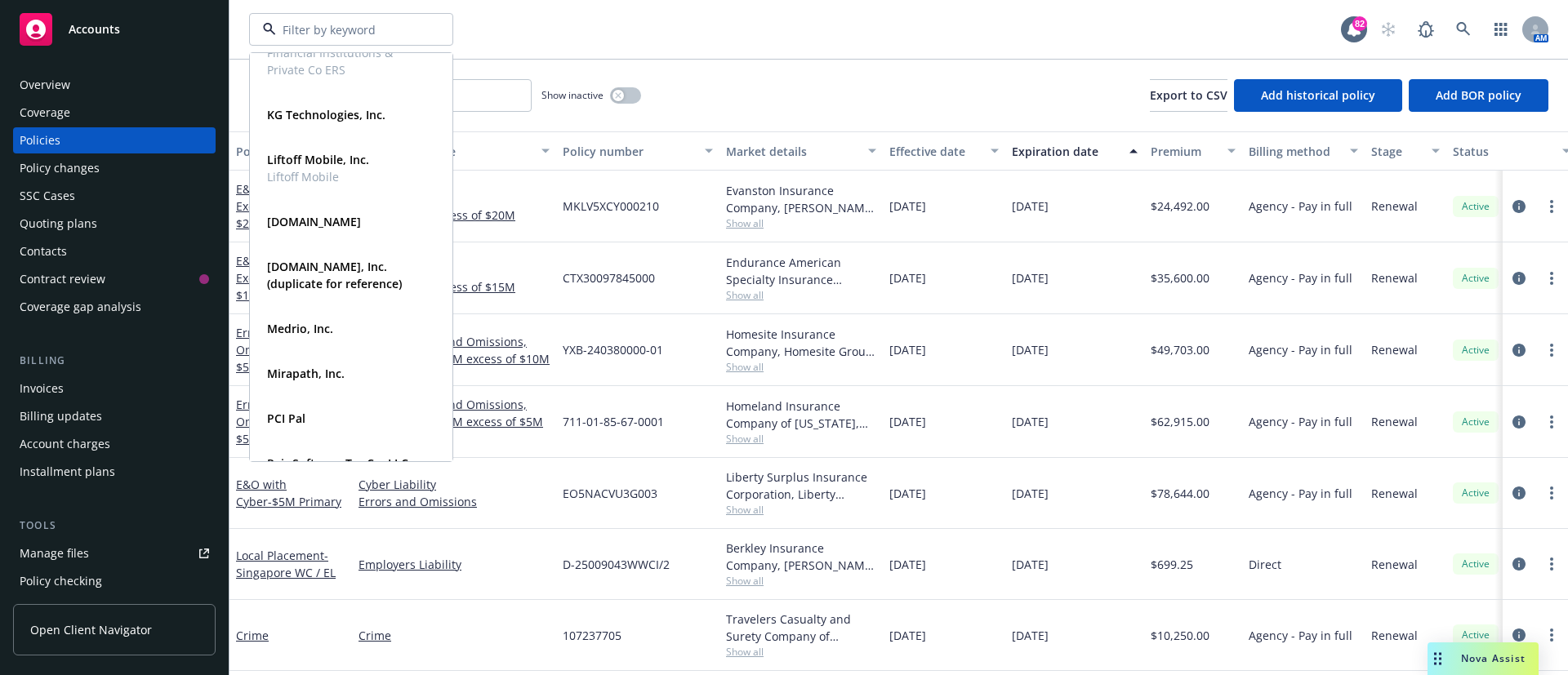
scroll to position [764, 0]
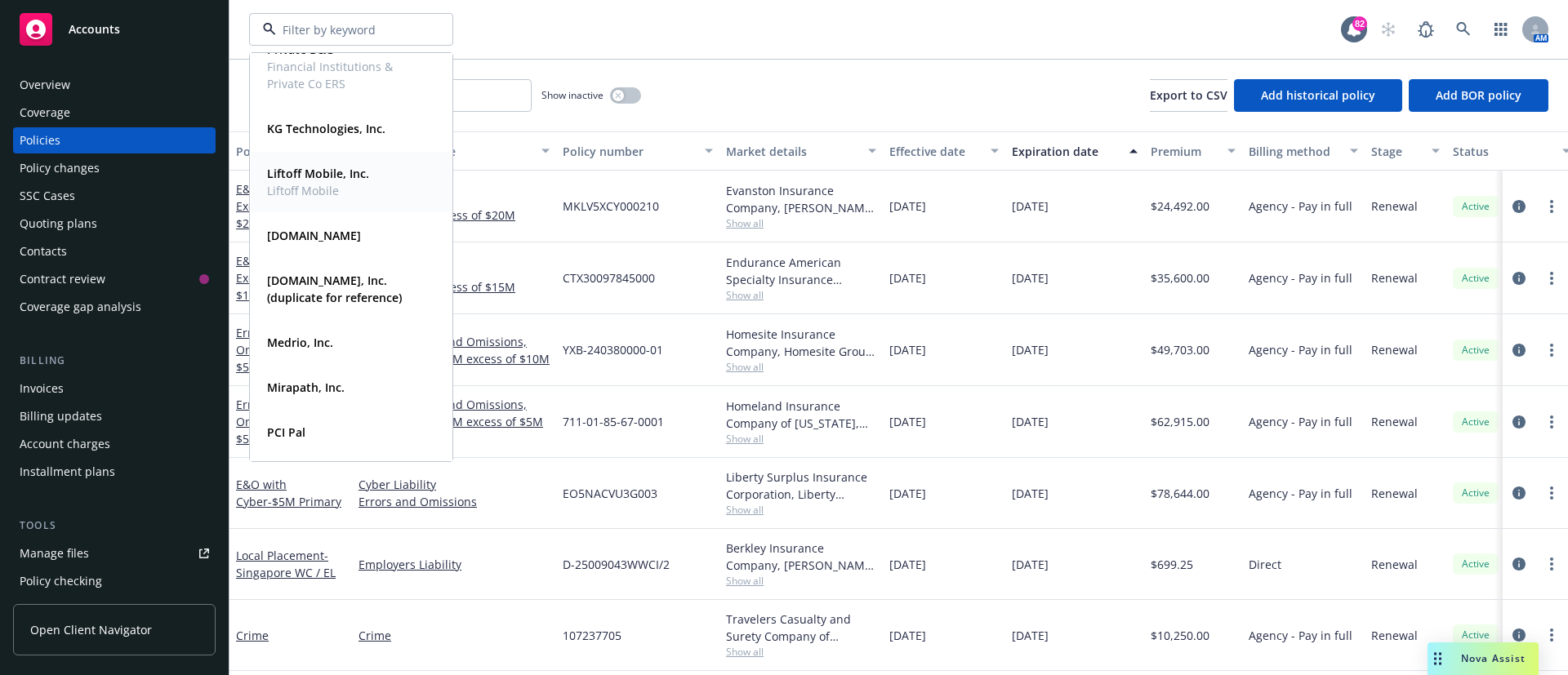
click at [318, 174] on strong "Liftoff Mobile, Inc." at bounding box center [317, 174] width 102 height 15
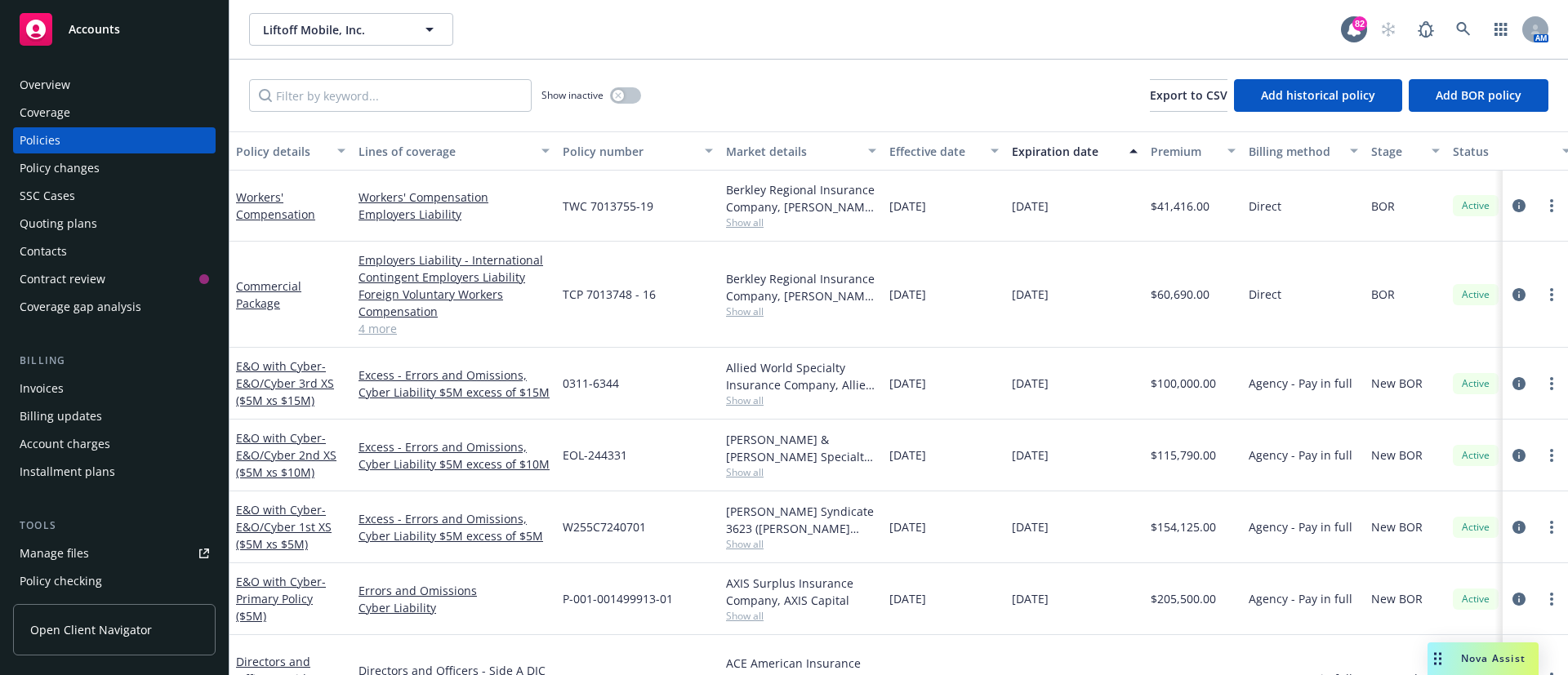
click at [746, 399] on span "Show all" at bounding box center [801, 401] width 151 height 14
click at [108, 218] on div "Quoting plans" at bounding box center [114, 224] width 189 height 26
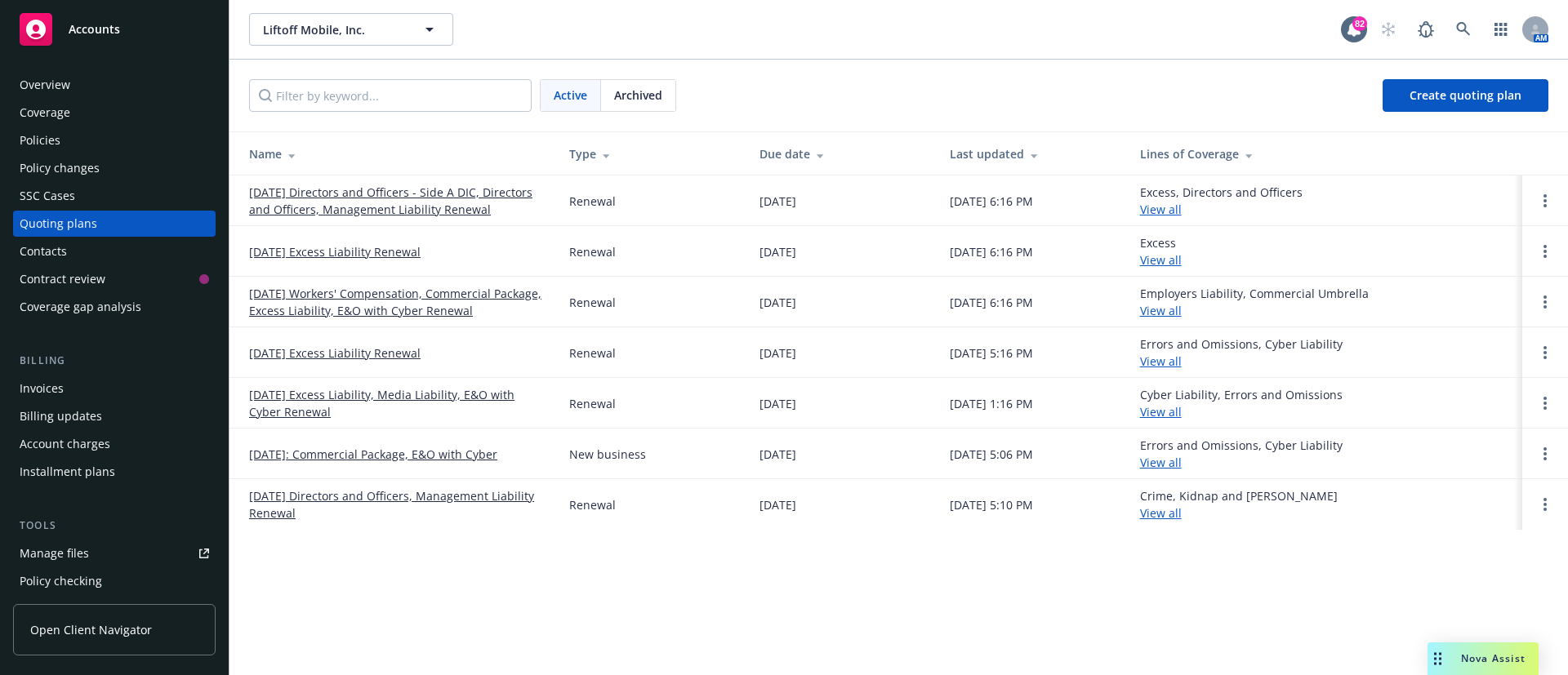
click at [373, 294] on link "12/30/25 Workers' Compensation, Commercial Package, Excess Liability, E&O with …" at bounding box center [397, 302] width 294 height 34
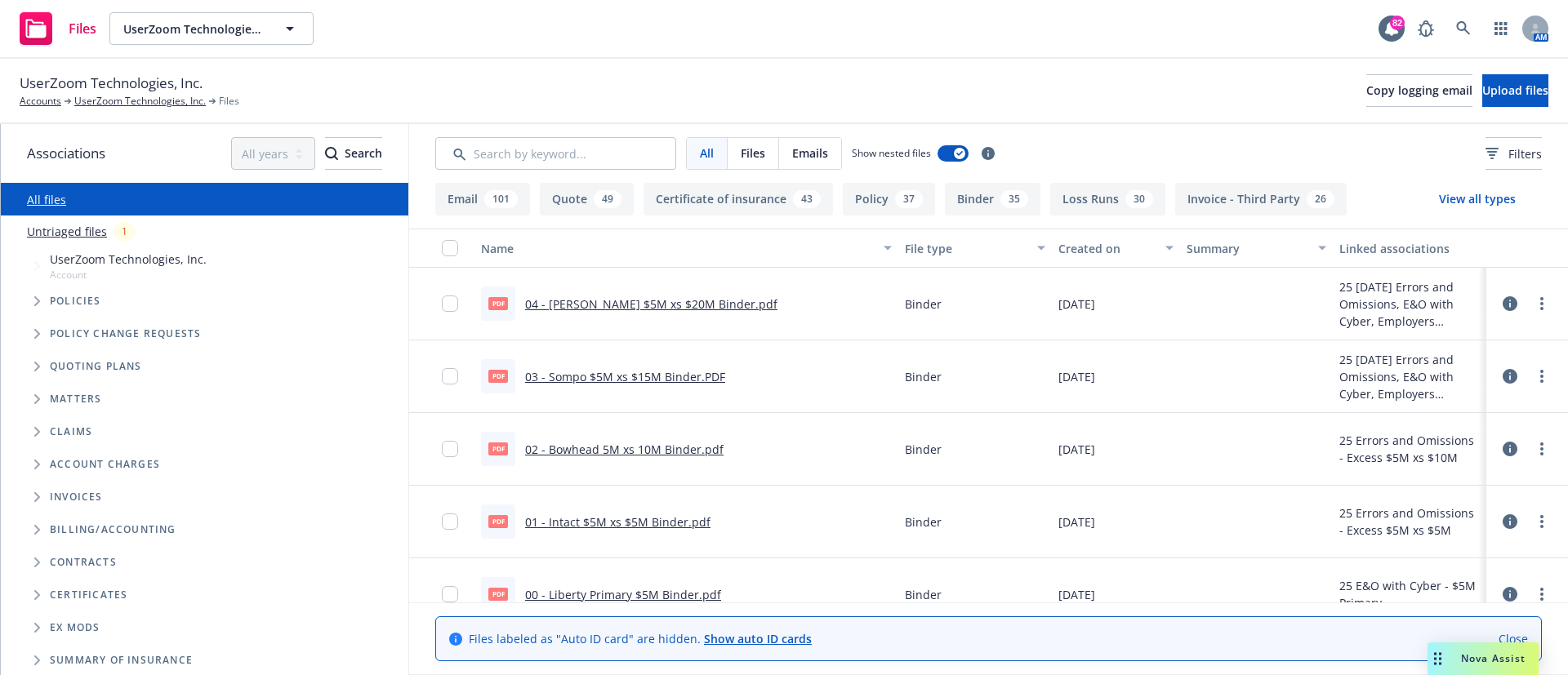
scroll to position [7, 0]
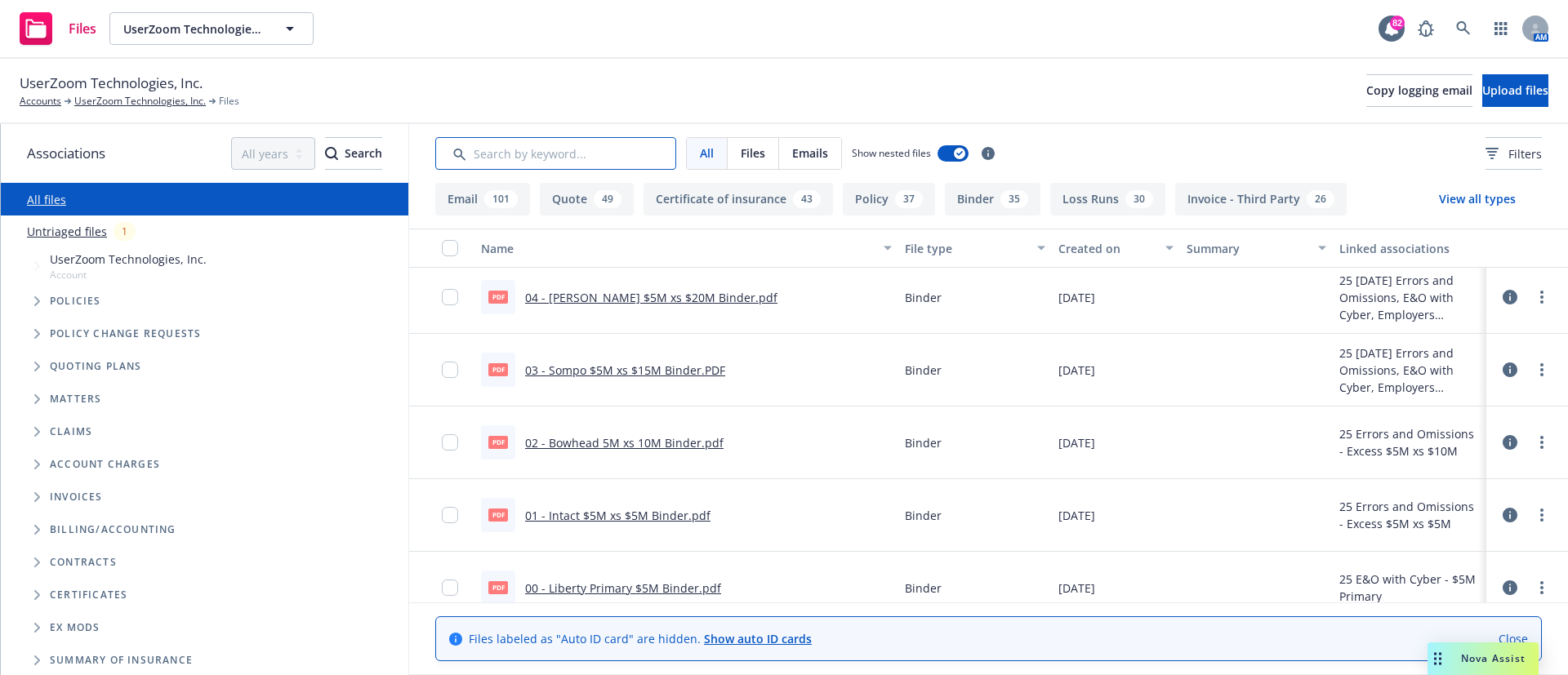
click at [558, 156] on input "Search by keyword..." at bounding box center [556, 154] width 241 height 33
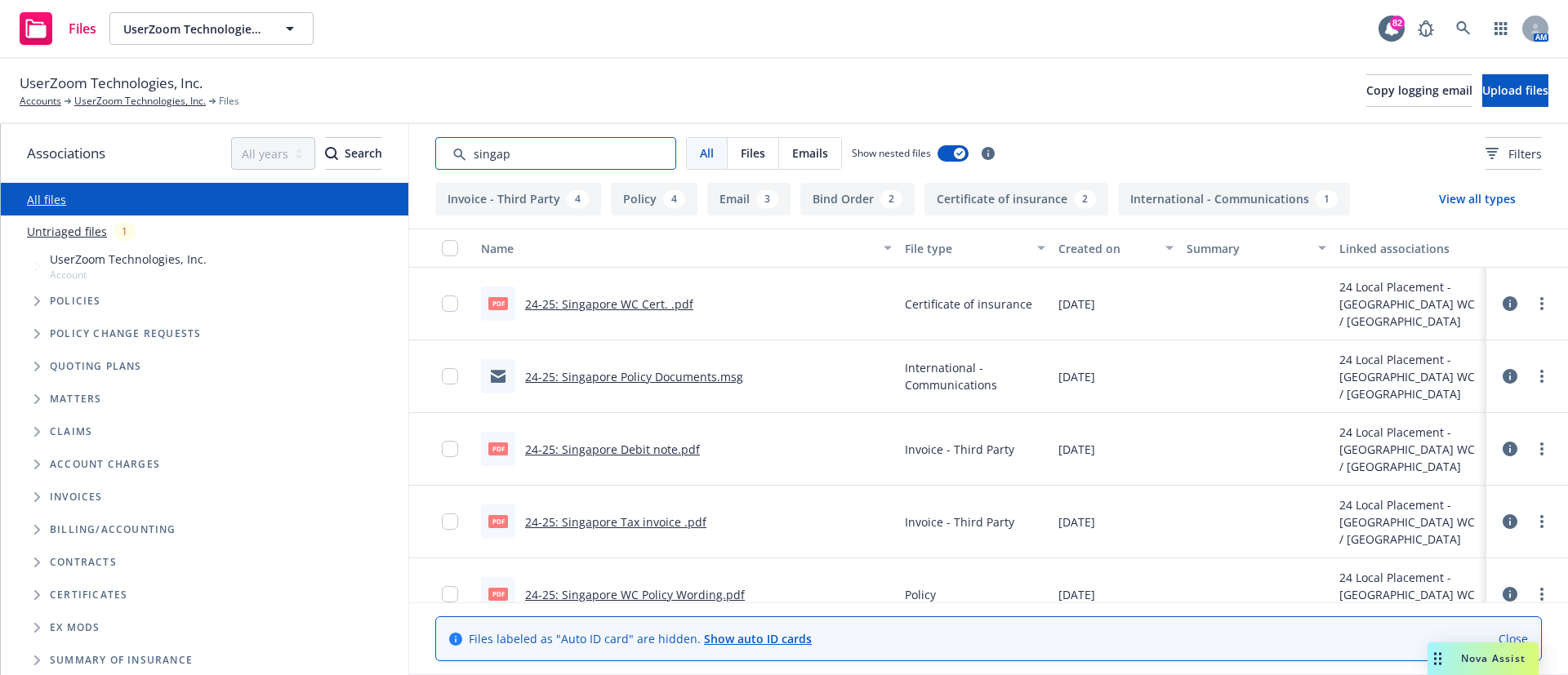
type input "singap"
click at [36, 297] on icon "Tree Example" at bounding box center [38, 301] width 7 height 9
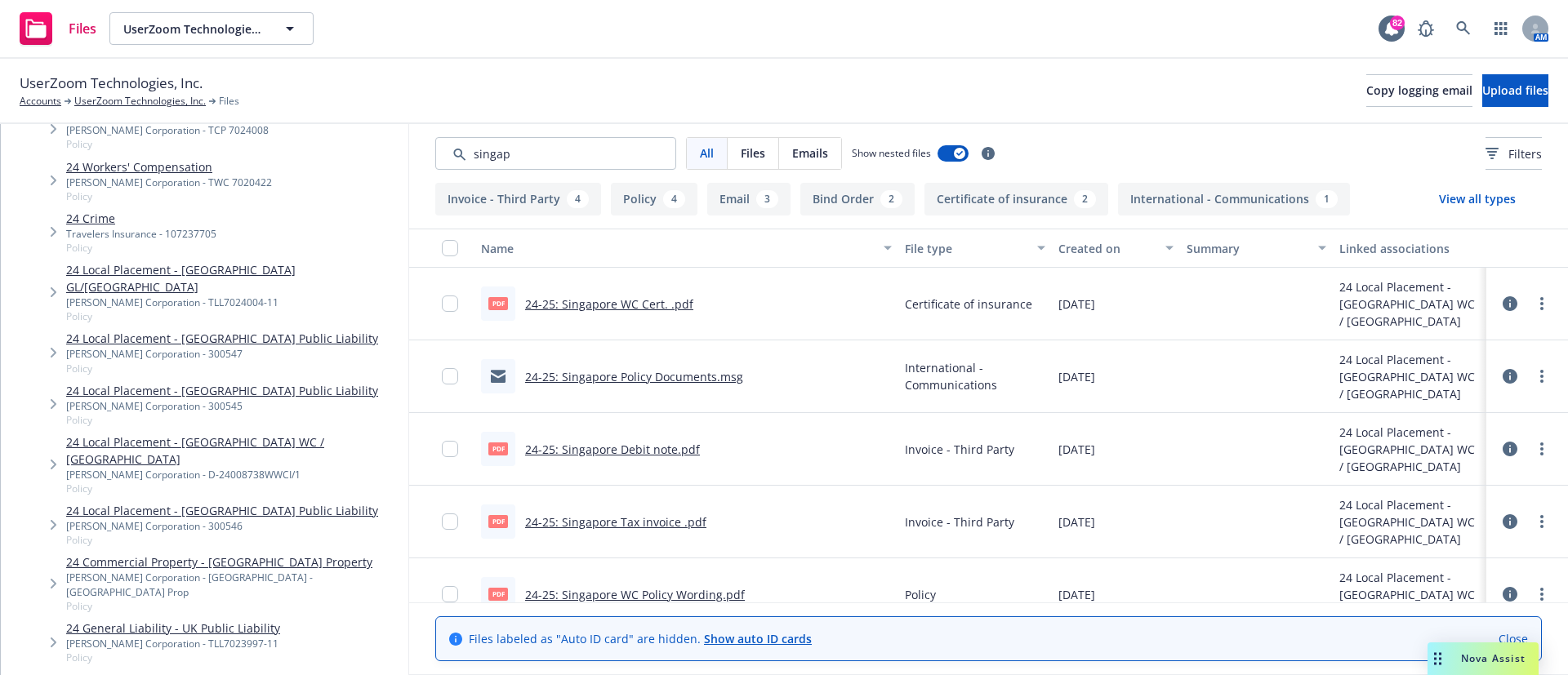
scroll to position [801, 0]
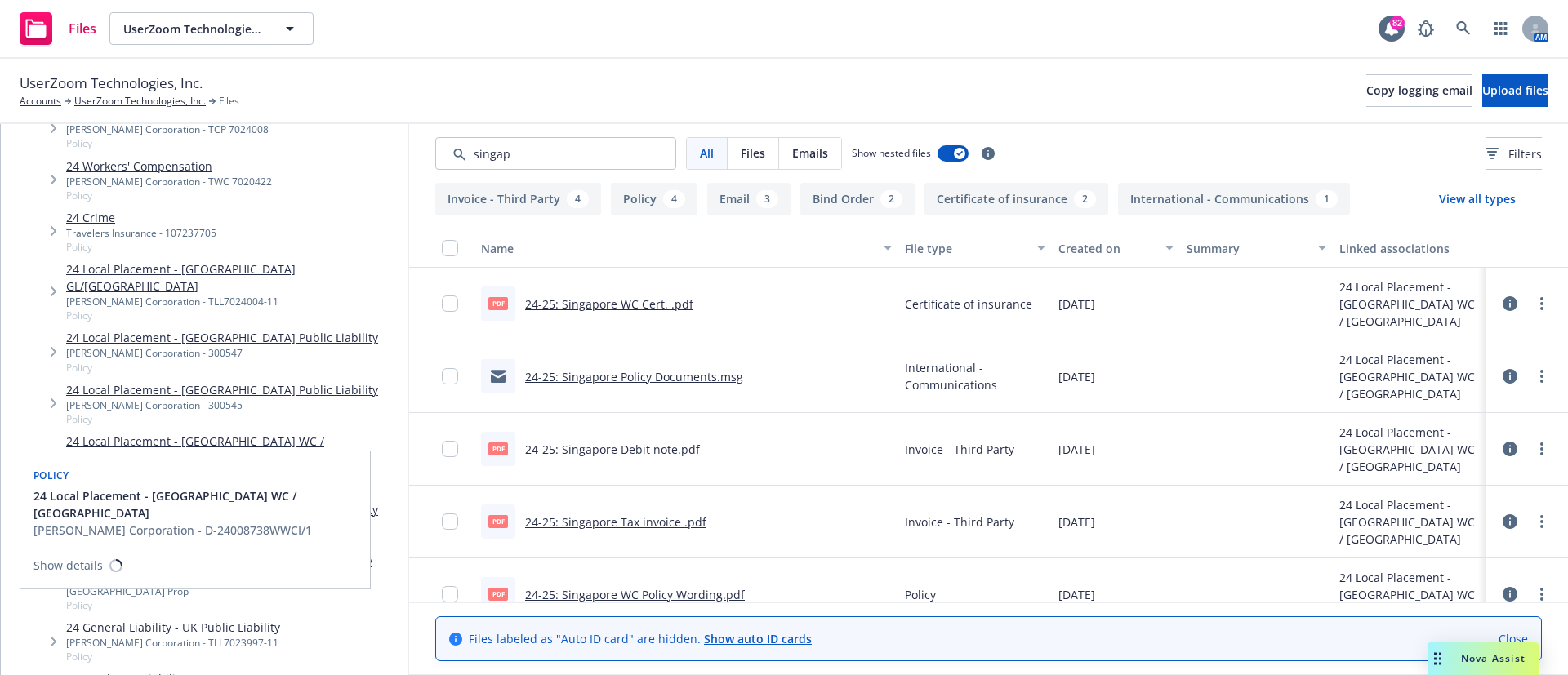
click at [197, 433] on link "24 Local Placement - Singapore WC / EL" at bounding box center [234, 450] width 335 height 34
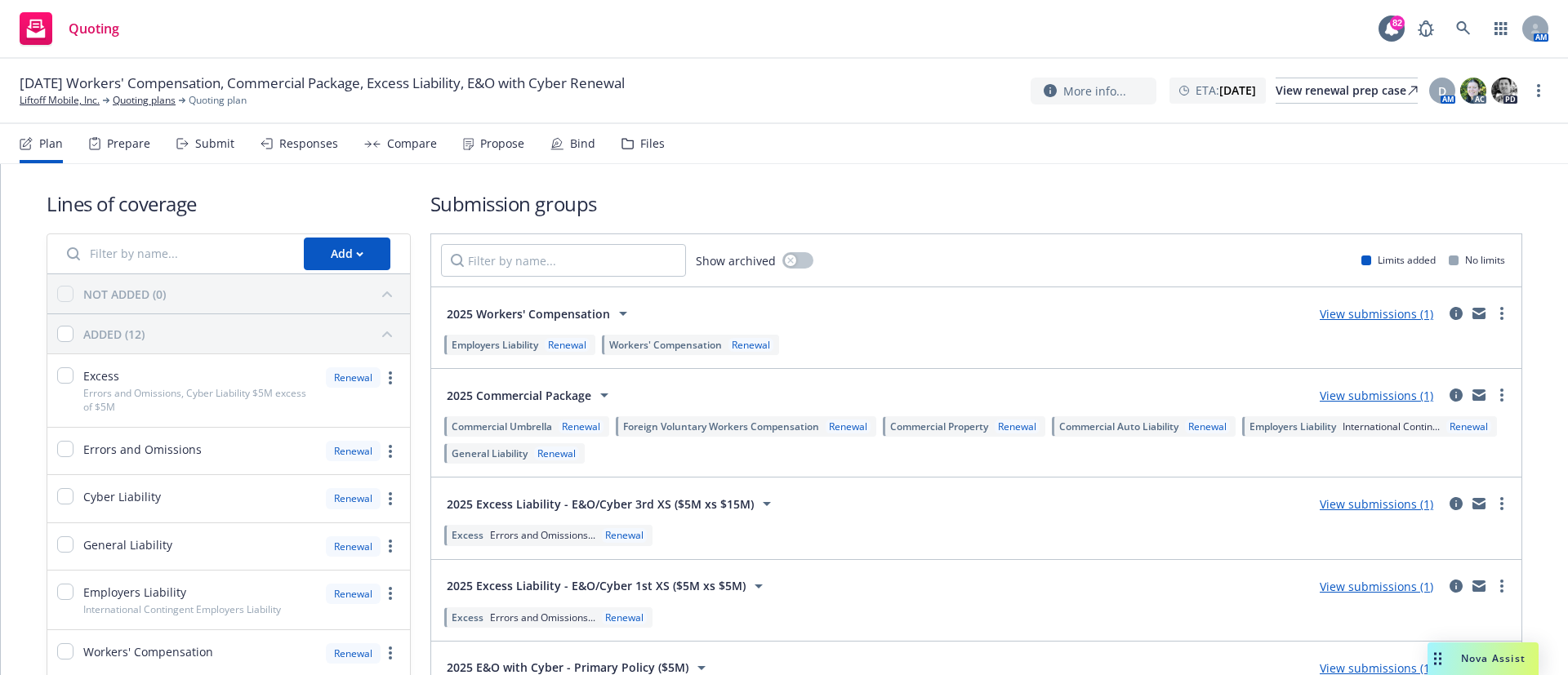
click at [642, 150] on div "Files" at bounding box center [652, 144] width 24 height 13
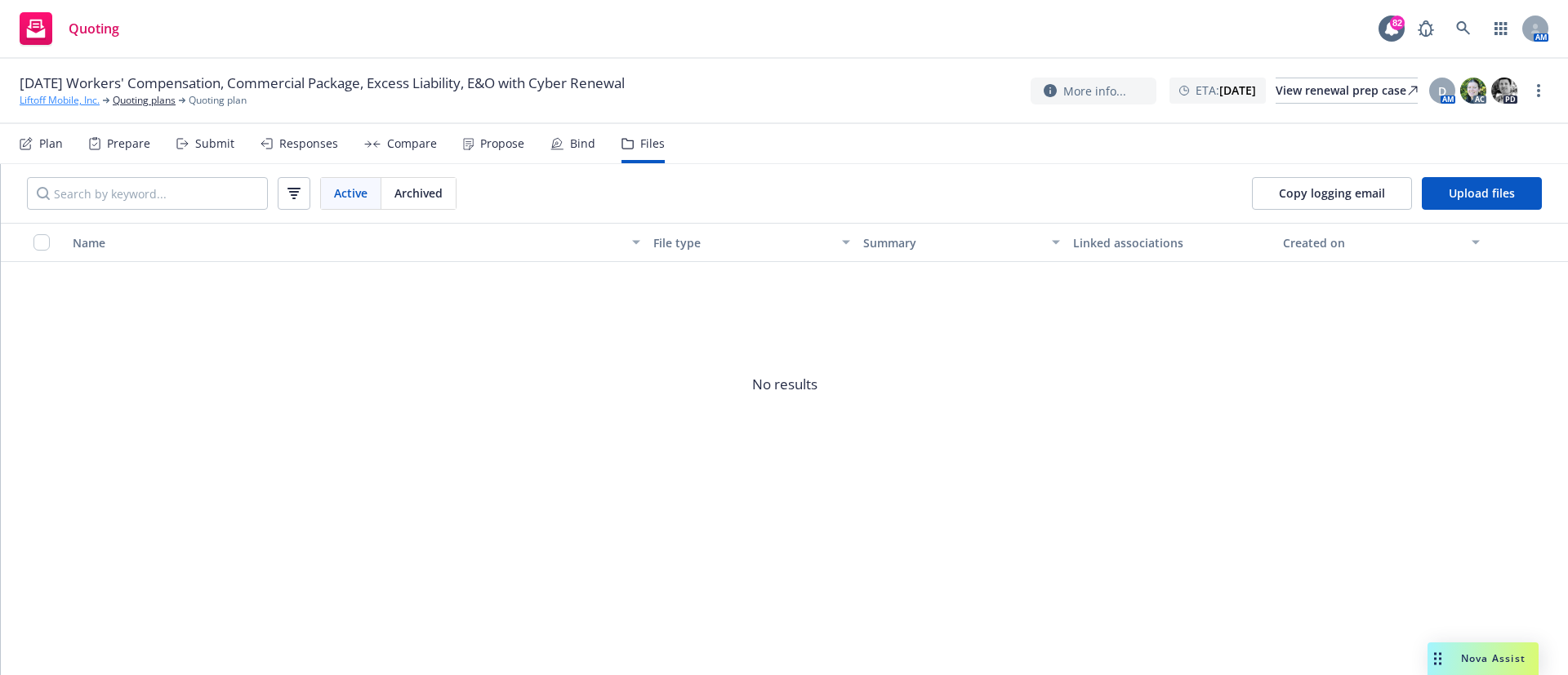
click at [72, 99] on link "Liftoff Mobile, Inc." at bounding box center [59, 100] width 80 height 15
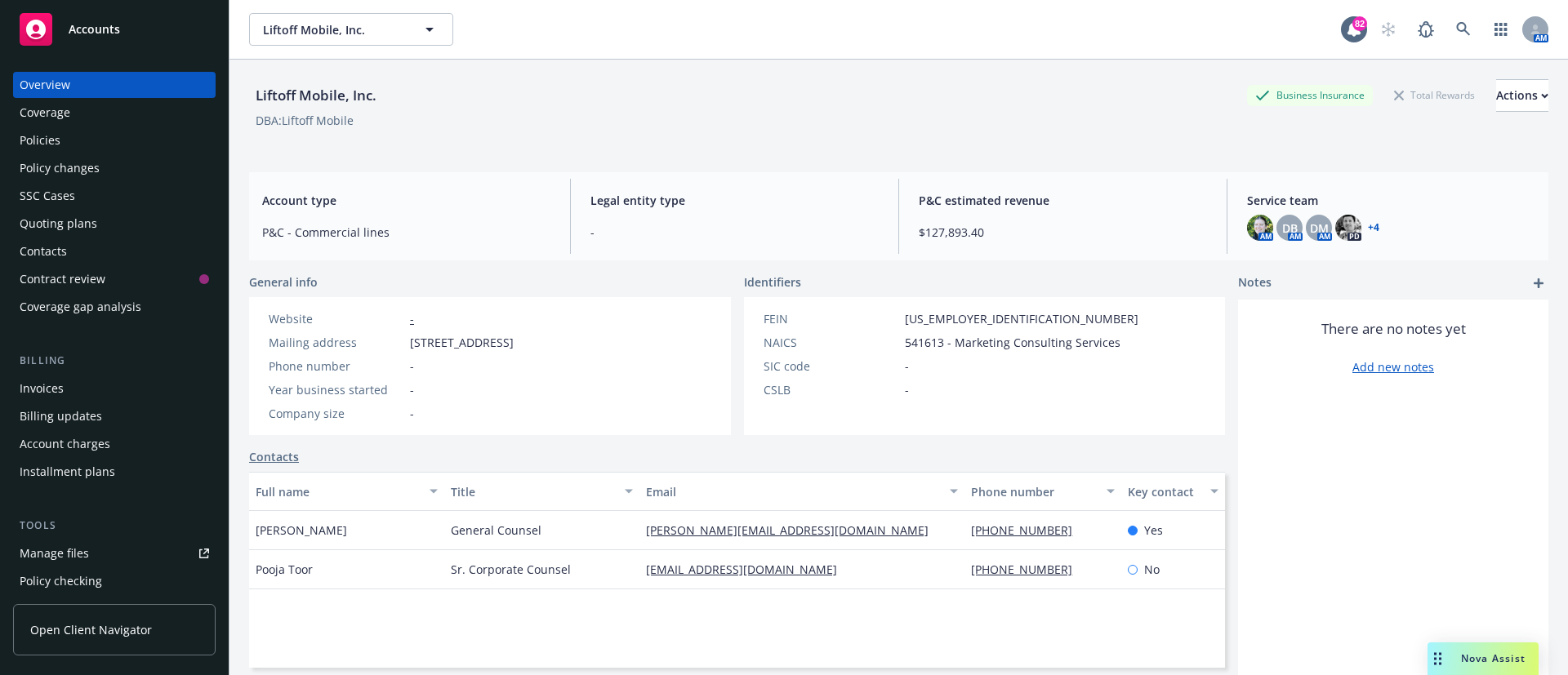
click at [40, 131] on div "Policies" at bounding box center [40, 140] width 40 height 26
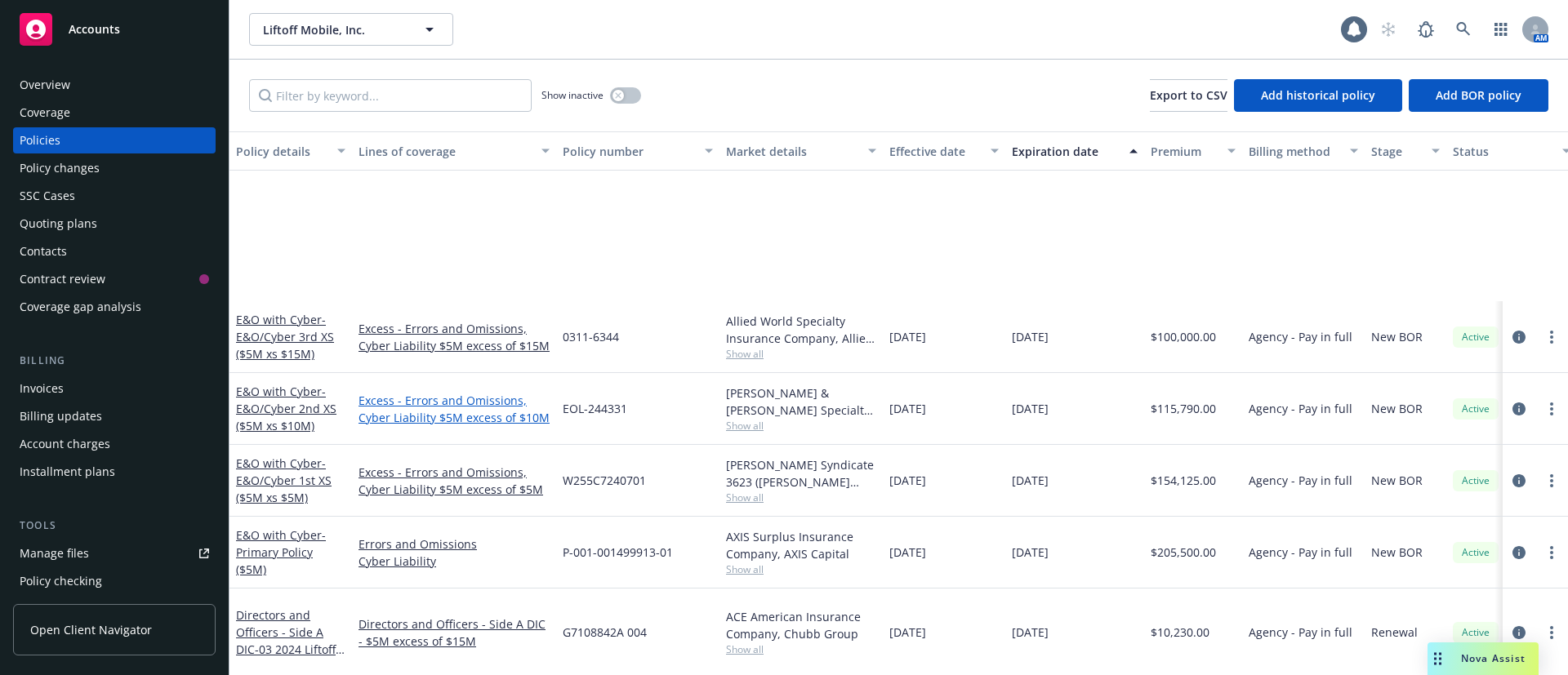
scroll to position [236, 0]
